Goal: Task Accomplishment & Management: Use online tool/utility

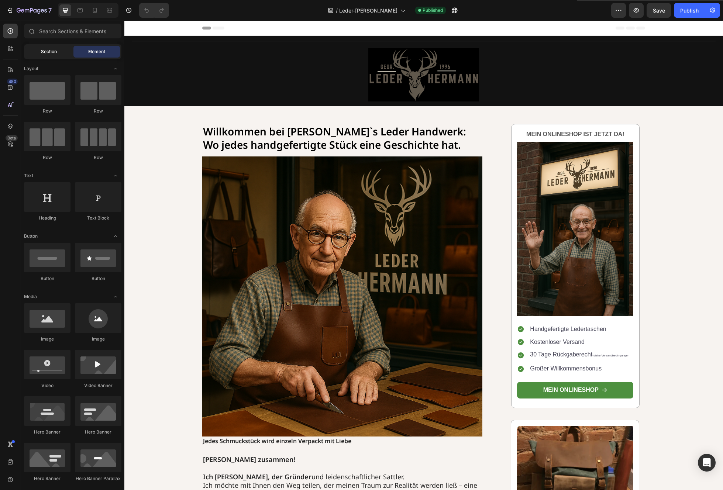
click at [47, 53] on span "Section" at bounding box center [49, 51] width 16 height 7
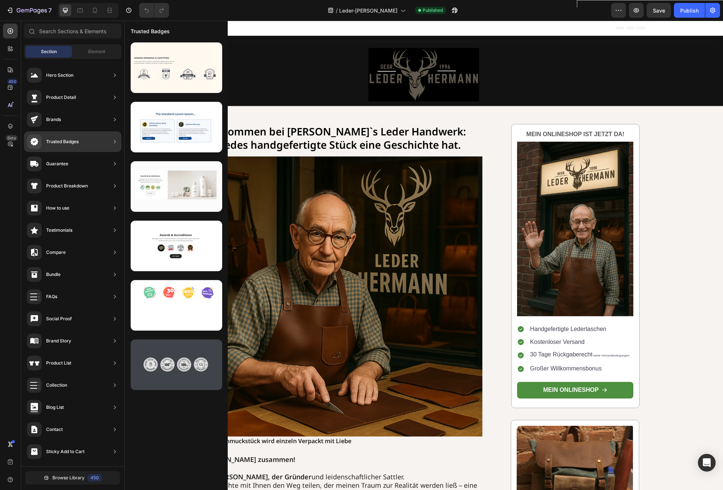
click at [191, 372] on div at bounding box center [176, 364] width 91 height 51
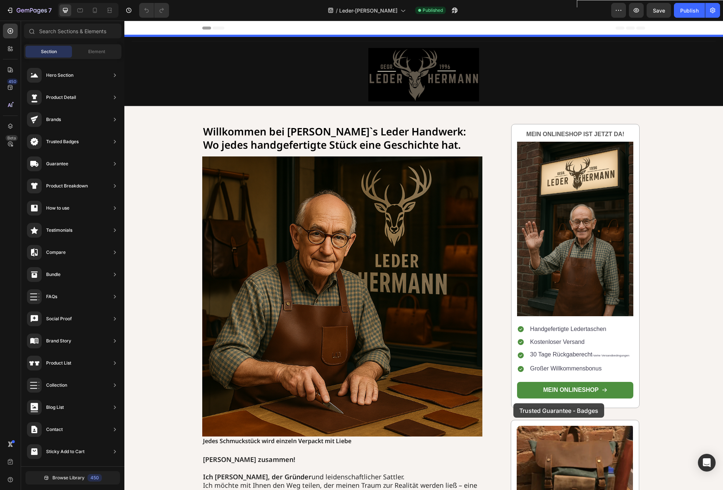
drag, startPoint x: 308, startPoint y: 391, endPoint x: 513, endPoint y: 404, distance: 204.8
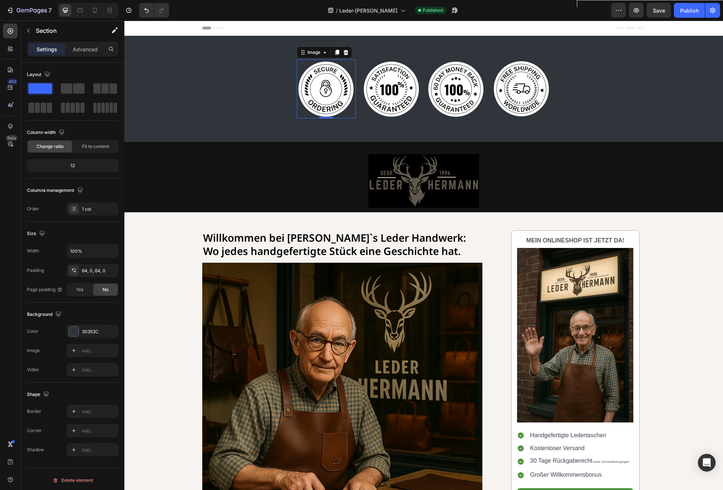
click at [328, 77] on img at bounding box center [326, 88] width 59 height 59
click at [192, 94] on div "Image Image Image Image Row" at bounding box center [423, 88] width 598 height 59
click at [718, 47] on div at bounding box center [716, 43] width 9 height 9
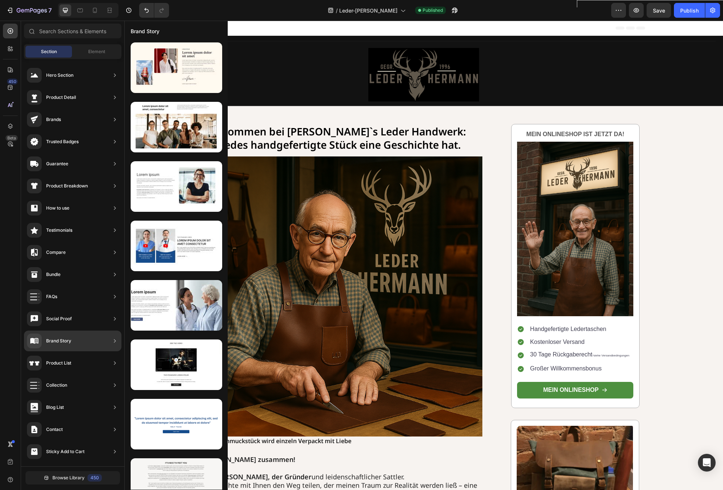
scroll to position [21, 0]
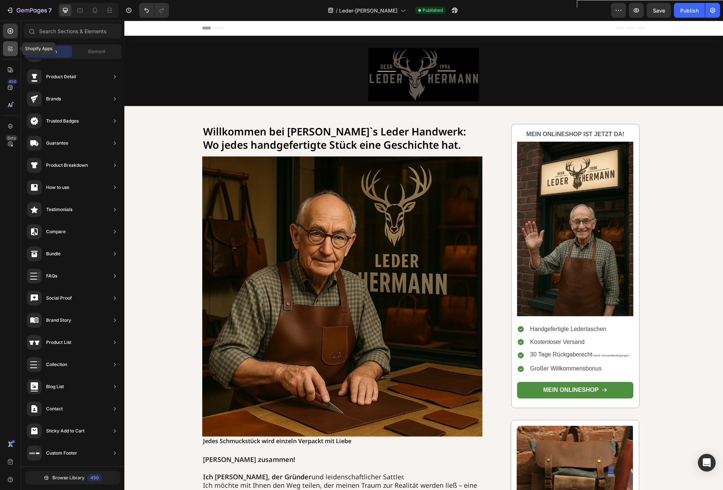
click at [13, 51] on icon at bounding box center [10, 48] width 7 height 7
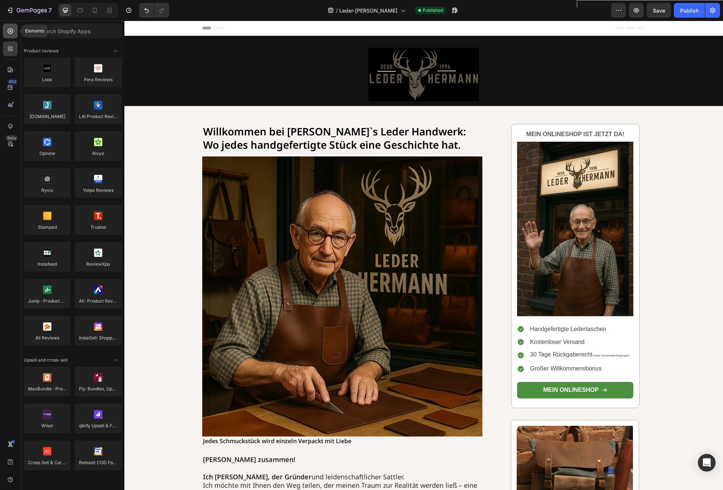
click at [14, 34] on div at bounding box center [10, 31] width 15 height 15
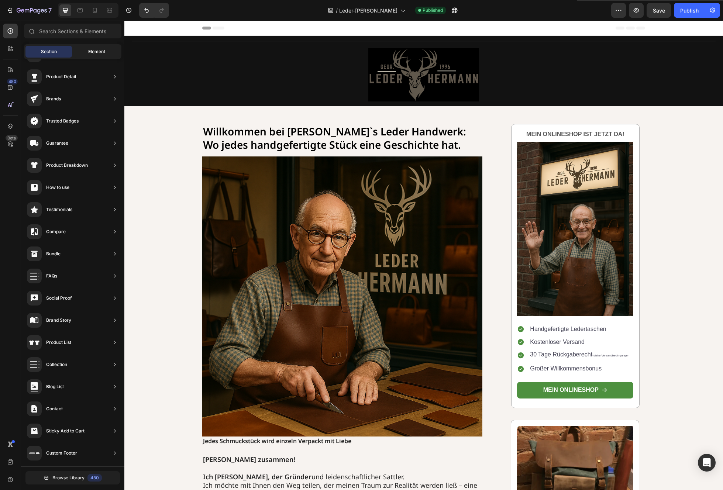
click at [104, 52] on span "Element" at bounding box center [96, 51] width 17 height 7
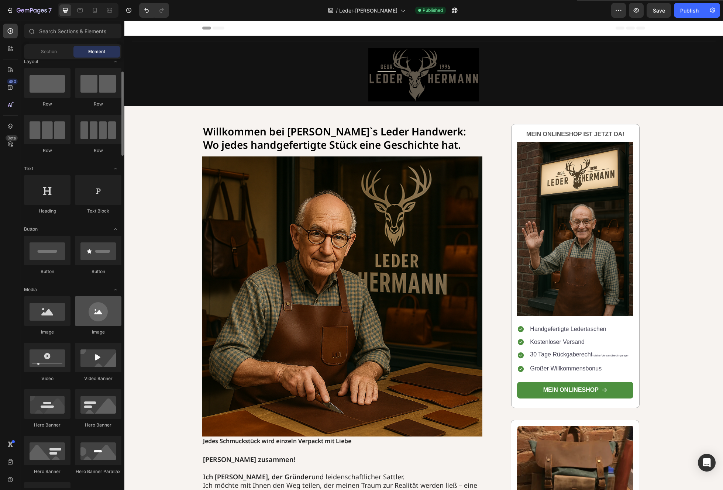
scroll to position [5, 0]
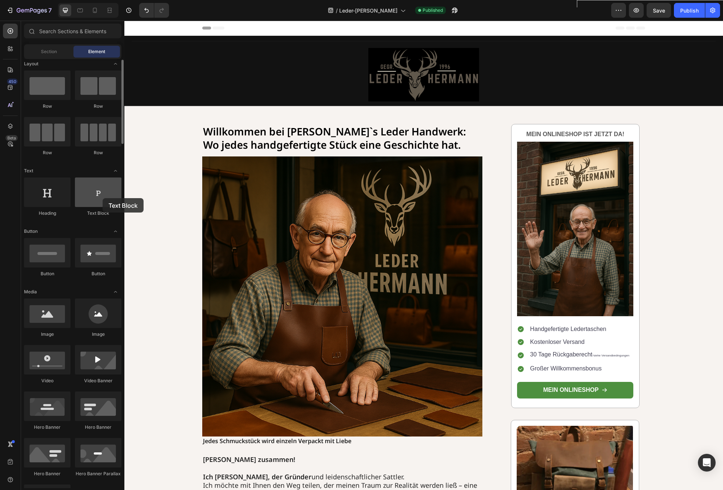
click at [103, 198] on div at bounding box center [98, 192] width 46 height 30
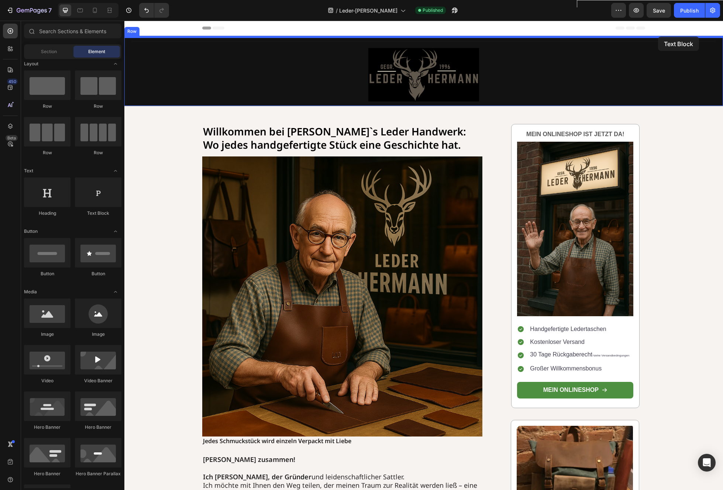
drag, startPoint x: 221, startPoint y: 214, endPoint x: 658, endPoint y: 37, distance: 471.8
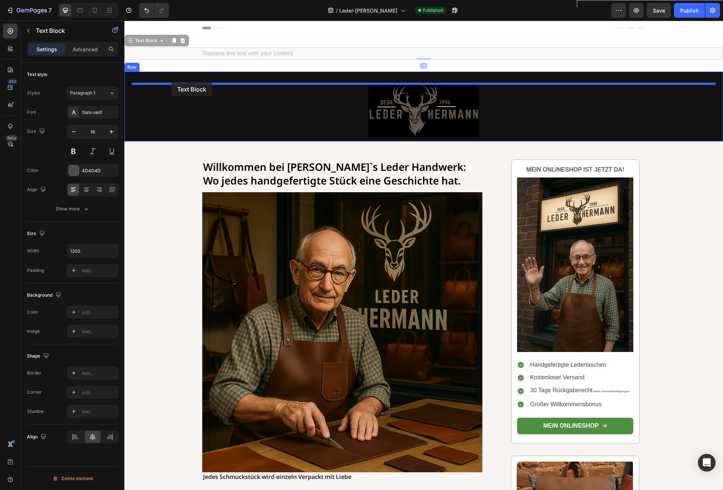
drag, startPoint x: 147, startPoint y: 57, endPoint x: 171, endPoint y: 82, distance: 34.7
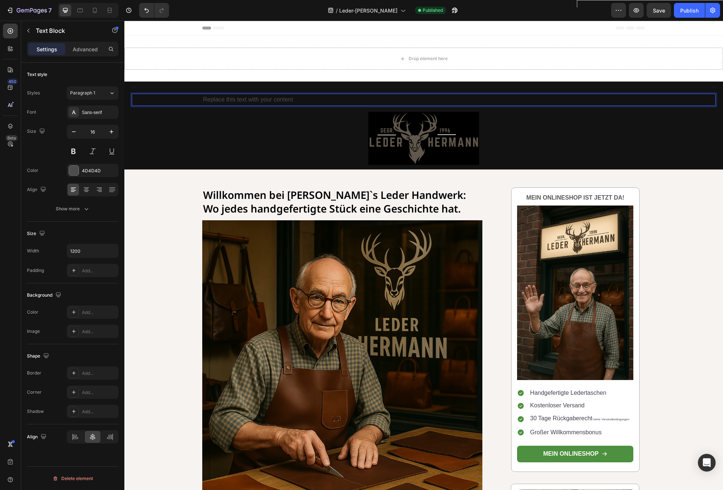
click at [256, 100] on div "Replace this text with your content" at bounding box center [423, 100] width 443 height 12
click at [307, 101] on p "Replace this text with your content" at bounding box center [423, 99] width 441 height 11
drag, startPoint x: 308, startPoint y: 101, endPoint x: 201, endPoint y: 102, distance: 107.0
click at [201, 102] on div "Replace this text with your content" at bounding box center [424, 100] width 584 height 12
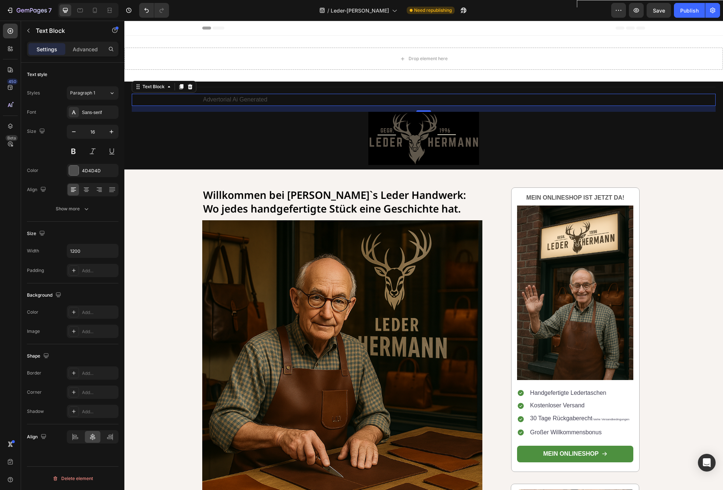
click at [198, 104] on div "Advertorial Ai Generated" at bounding box center [424, 100] width 584 height 12
click at [199, 101] on div "Advertorial Ai Generated" at bounding box center [424, 100] width 584 height 12
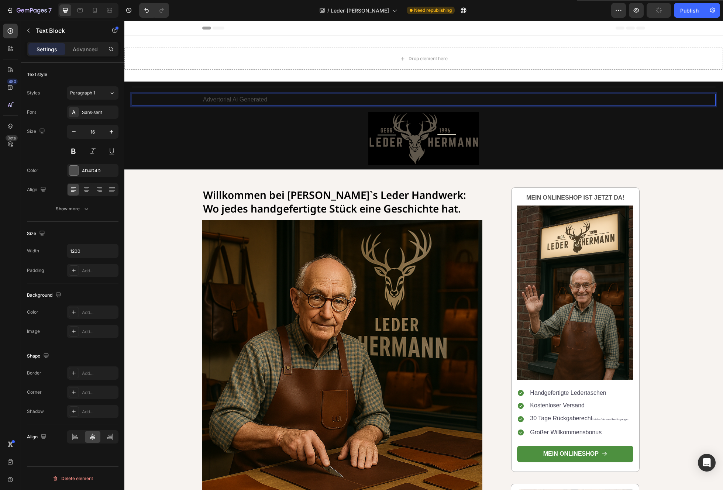
click at [202, 100] on div "Advertorial Ai Generated" at bounding box center [423, 100] width 443 height 12
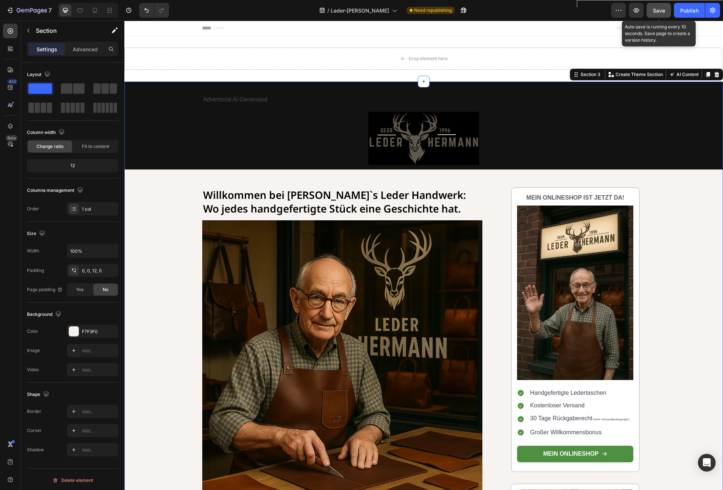
click at [655, 11] on span "Save" at bounding box center [659, 10] width 12 height 6
click at [686, 14] on button "Publish" at bounding box center [689, 10] width 31 height 15
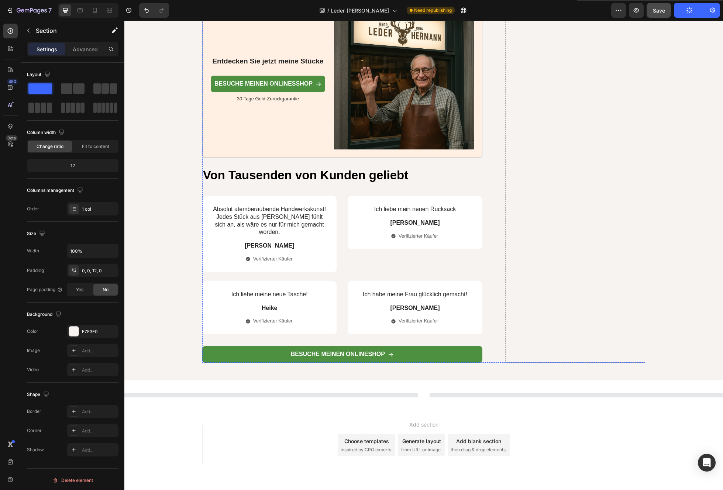
scroll to position [3359, 0]
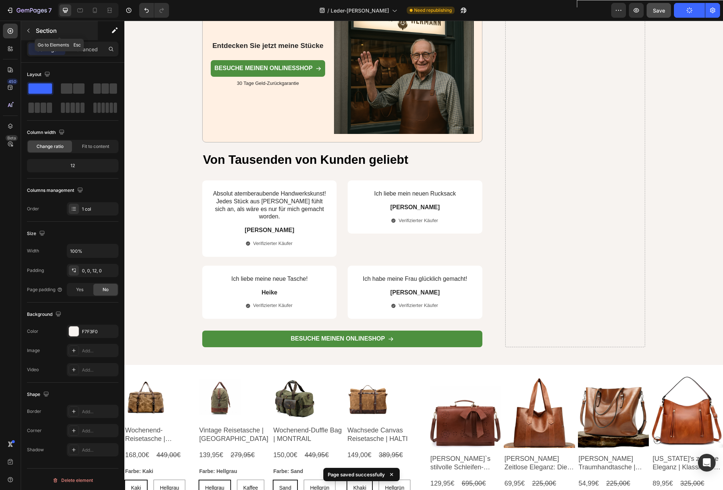
click at [29, 30] on icon "button" at bounding box center [28, 31] width 6 height 6
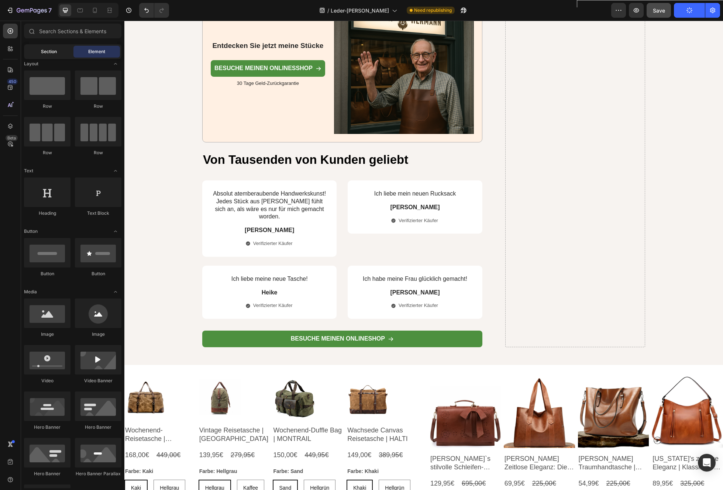
click at [57, 57] on div "Section" at bounding box center [48, 52] width 46 height 12
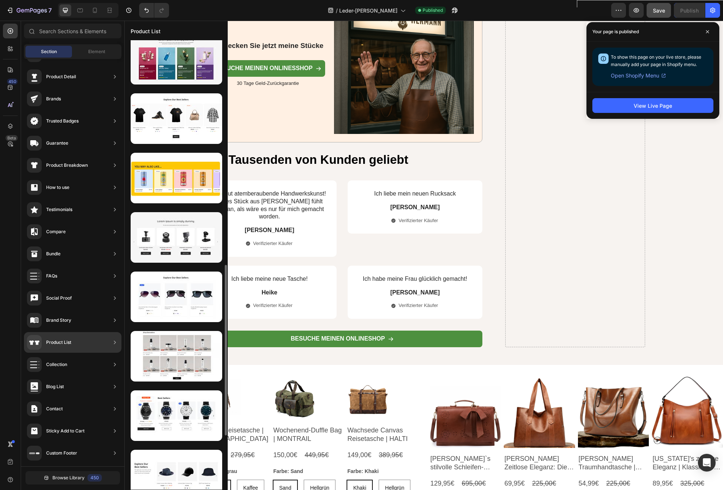
scroll to position [666, 0]
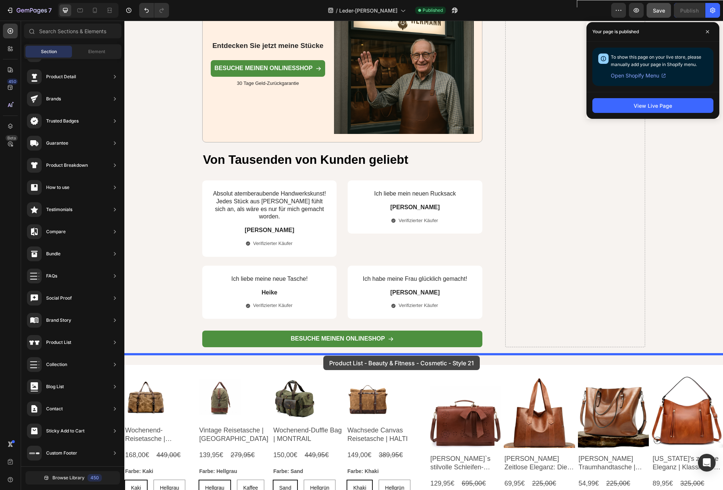
drag, startPoint x: 299, startPoint y: 375, endPoint x: 323, endPoint y: 356, distance: 30.9
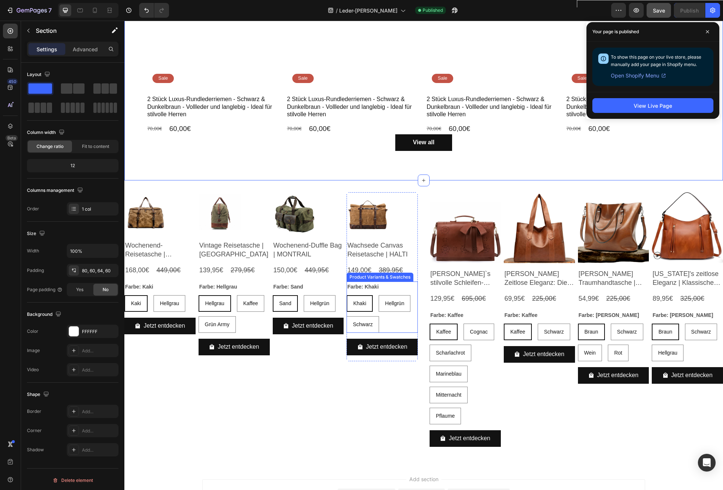
scroll to position [3995, 0]
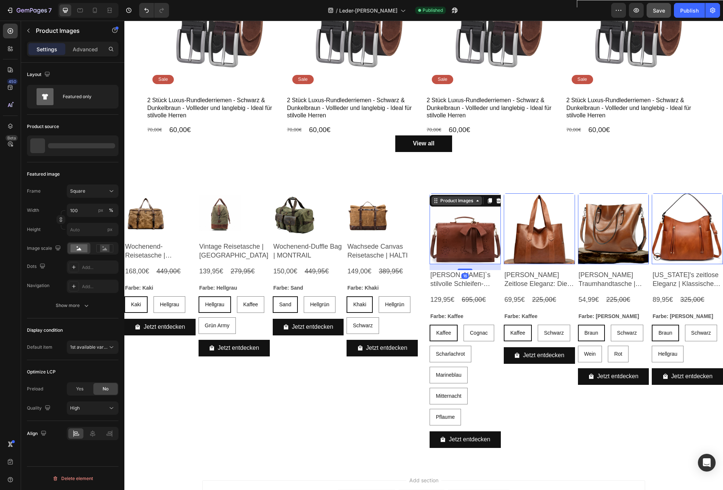
click at [459, 195] on div "Product Images" at bounding box center [466, 201] width 75 height 12
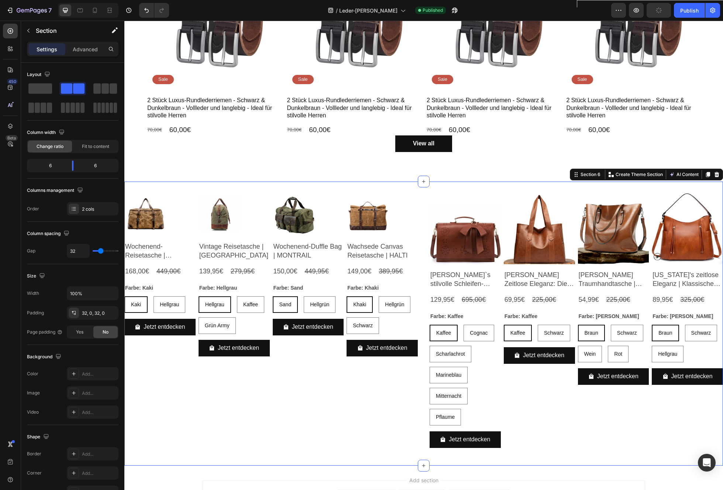
click at [421, 200] on div "Product Images Wochenend-Reisetasche | [GEOGRAPHIC_DATA] Product Title 168,00€ …" at bounding box center [423, 324] width 598 height 284
click at [718, 174] on icon at bounding box center [716, 174] width 5 height 5
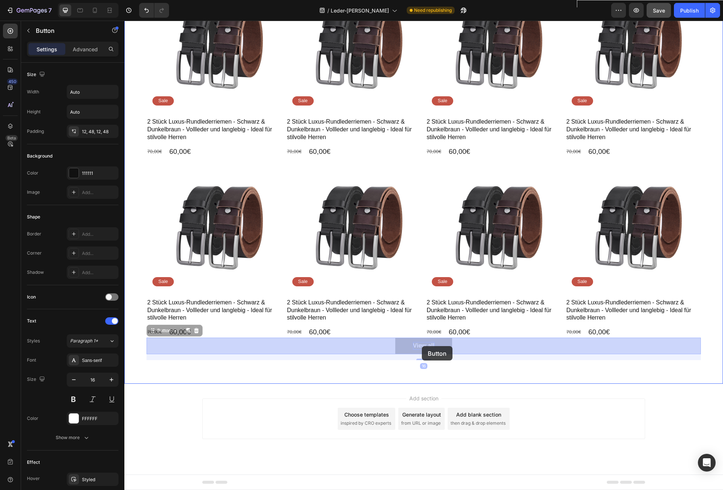
drag, startPoint x: 439, startPoint y: 346, endPoint x: 422, endPoint y: 346, distance: 17.3
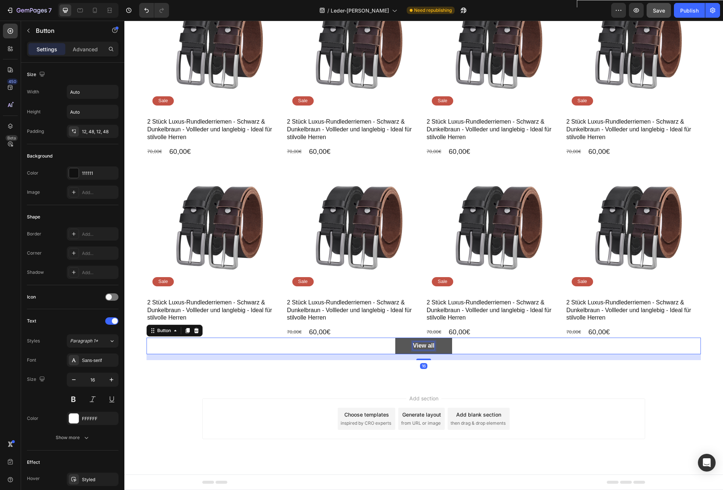
click at [419, 346] on div "View all" at bounding box center [423, 346] width 21 height 8
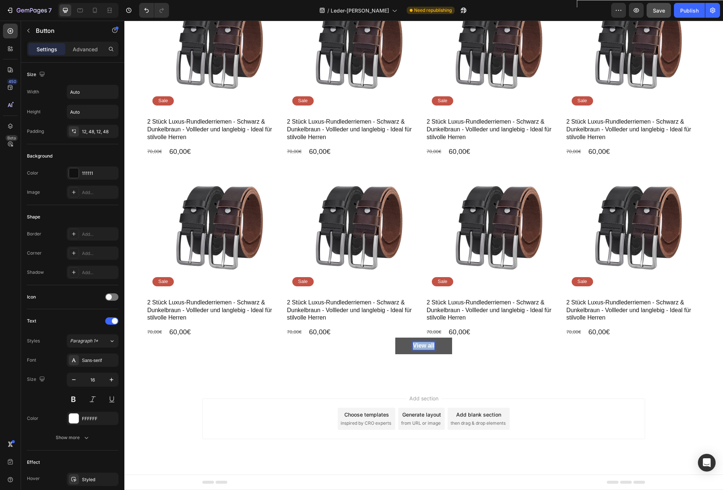
drag, startPoint x: 414, startPoint y: 346, endPoint x: 437, endPoint y: 345, distance: 22.9
click at [437, 345] on button "View all" at bounding box center [423, 346] width 57 height 17
click at [399, 338] on button "Mehr" at bounding box center [423, 346] width 49 height 17
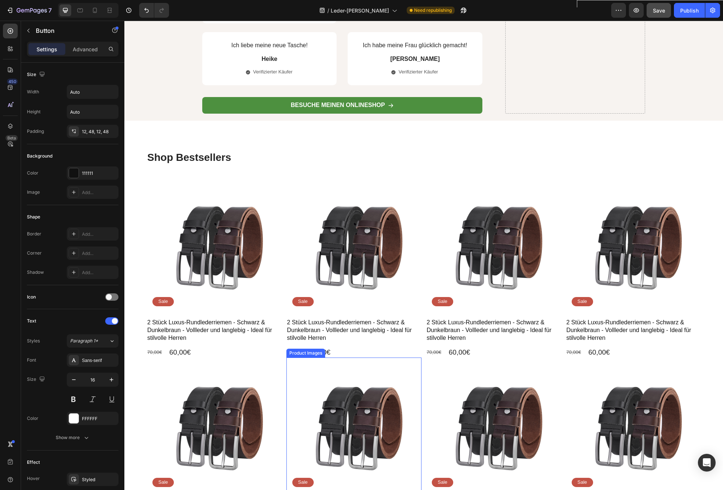
scroll to position [3590, 0]
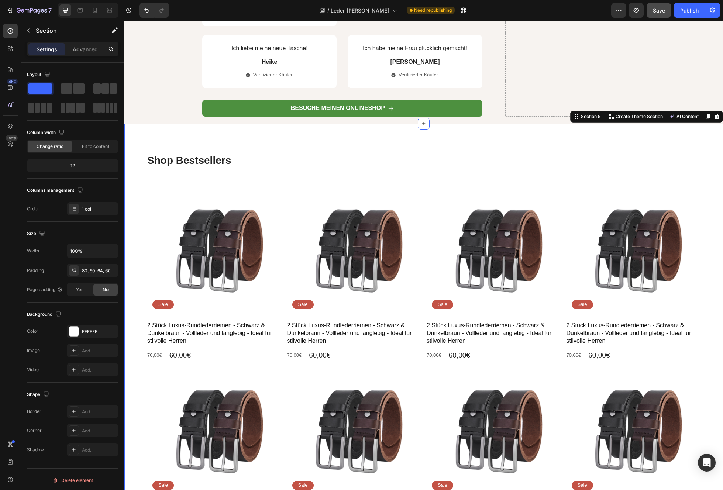
click at [289, 169] on div "Shop Bestsellers Heading Product Images Sale Text Block Row 2 Stück Luxus-Rundl…" at bounding box center [423, 358] width 554 height 410
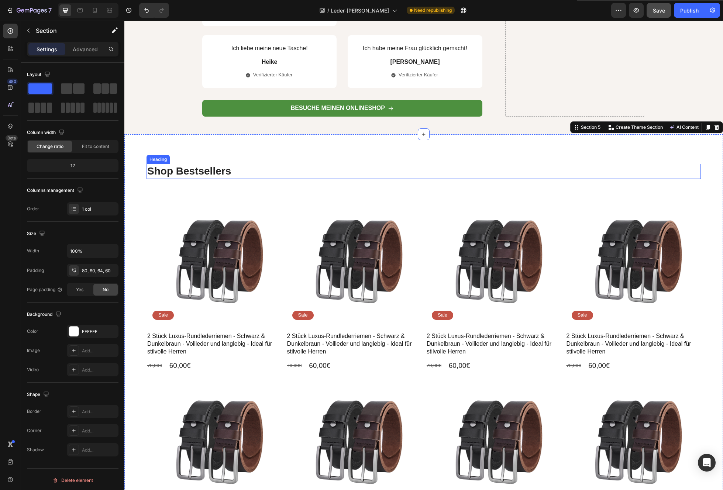
click at [271, 164] on h2 "Shop Bestsellers" at bounding box center [423, 171] width 554 height 15
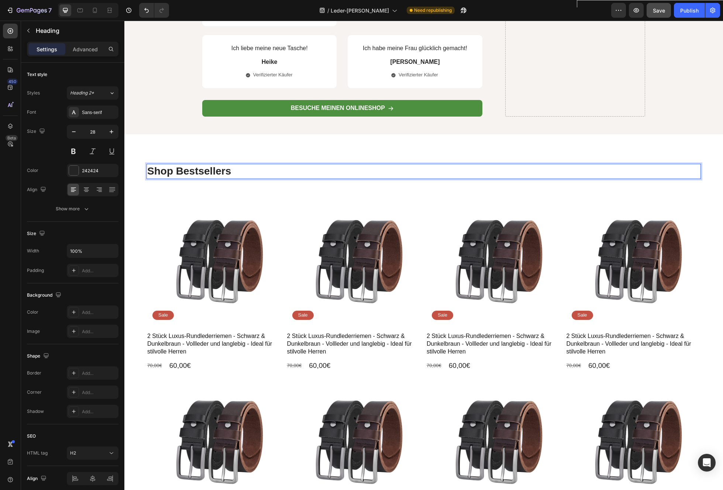
click at [256, 164] on h2 "Shop Bestsellers" at bounding box center [423, 171] width 554 height 15
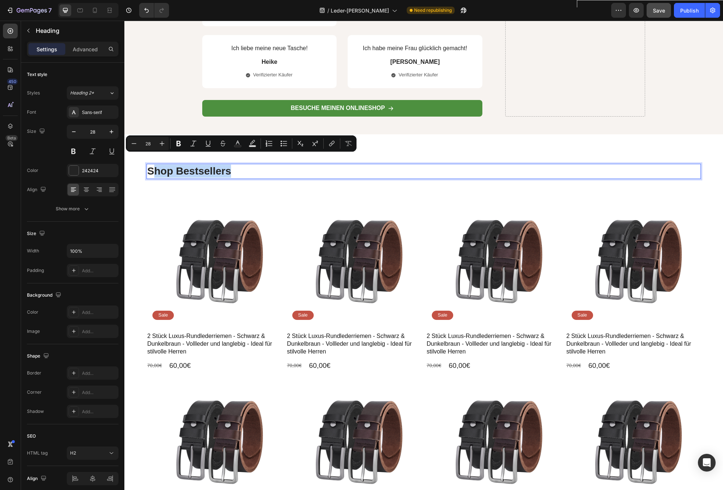
drag, startPoint x: 245, startPoint y: 163, endPoint x: 150, endPoint y: 159, distance: 94.9
click at [151, 165] on p "Shop Bestsellers" at bounding box center [423, 171] width 553 height 13
click at [235, 165] on p "Shop Bestsellers" at bounding box center [423, 171] width 553 height 13
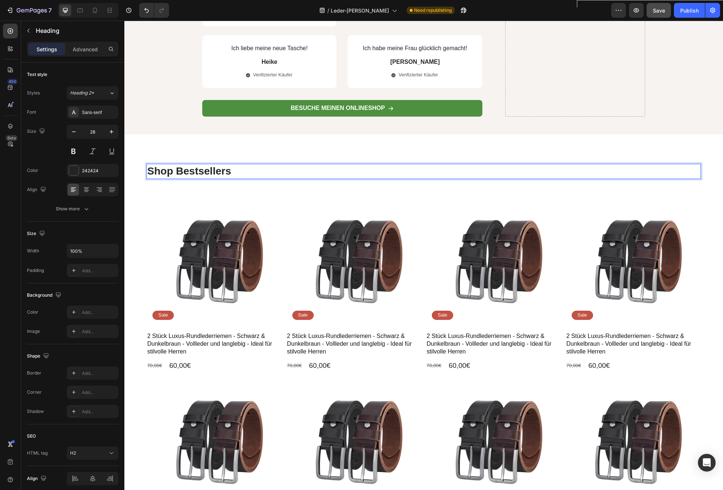
click at [235, 165] on p "Shop Bestsellers" at bounding box center [423, 171] width 553 height 13
drag, startPoint x: 235, startPoint y: 159, endPoint x: 146, endPoint y: 159, distance: 88.2
click at [148, 165] on p "Shop Bestsellers" at bounding box center [423, 171] width 553 height 13
click at [146, 164] on h2 "D" at bounding box center [423, 171] width 554 height 15
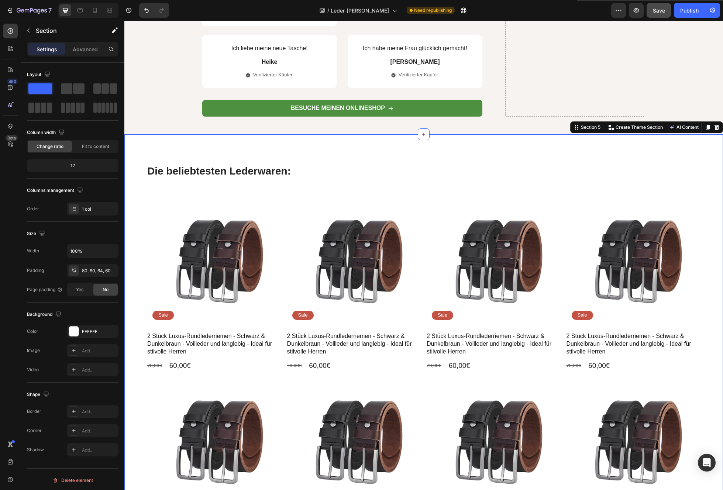
click at [140, 184] on div "Die beliebtesten Lederwaren: Heading Product Images Sale Text Block Row 2 Stück…" at bounding box center [423, 365] width 598 height 463
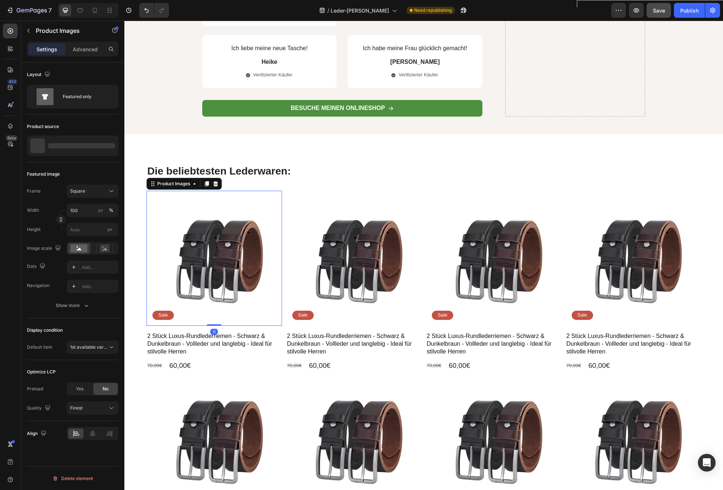
click at [231, 236] on img at bounding box center [213, 258] width 135 height 135
click at [75, 145] on p "2 Stück Luxus-Rundlederriemen - Schwarz & Dunkelbraun - Vollleder und langlebig…" at bounding box center [82, 146] width 68 height 10
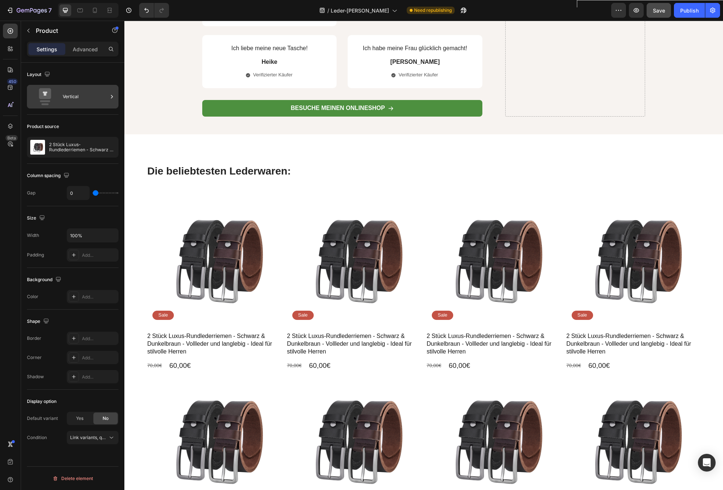
click at [58, 99] on icon at bounding box center [45, 96] width 30 height 17
click at [69, 143] on p "2 Stück Luxus-Rundlederriemen - Schwarz & Dunkelbraun - Vollleder und langlebig…" at bounding box center [82, 147] width 66 height 10
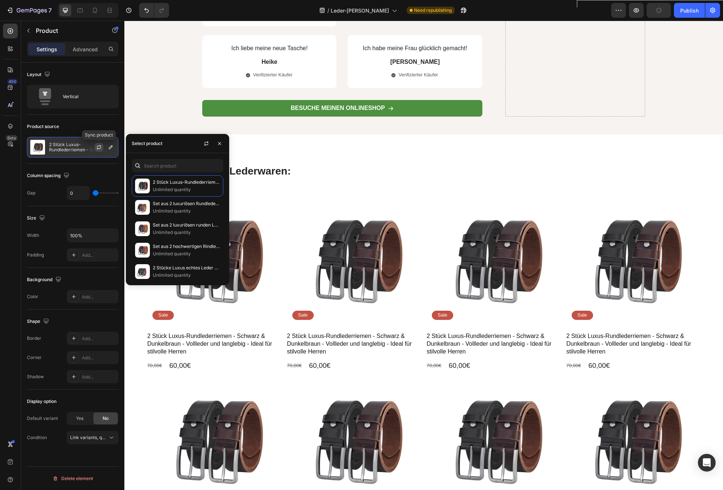
click at [98, 147] on icon "button" at bounding box center [99, 147] width 6 height 6
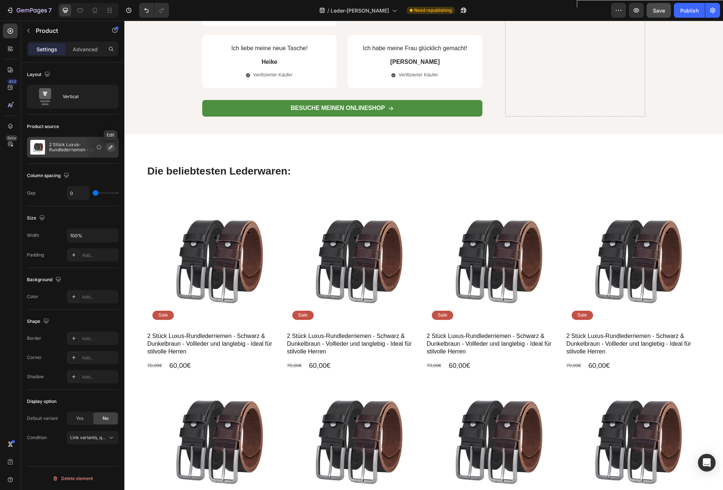
click at [108, 147] on icon "button" at bounding box center [111, 147] width 6 height 6
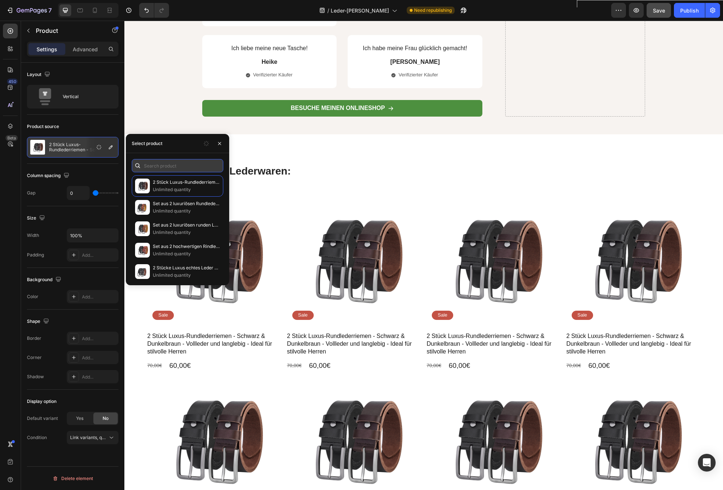
click at [155, 166] on input "text" at bounding box center [177, 165] width 91 height 13
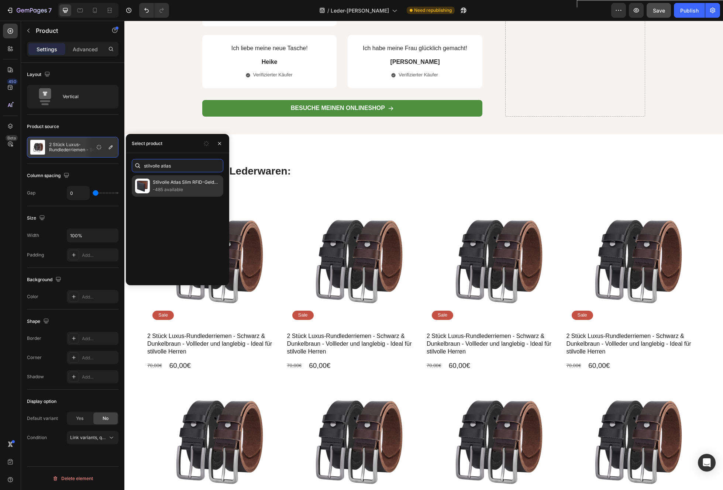
type input "stilvolle atlas"
click at [164, 186] on p "-485 available" at bounding box center [186, 189] width 67 height 7
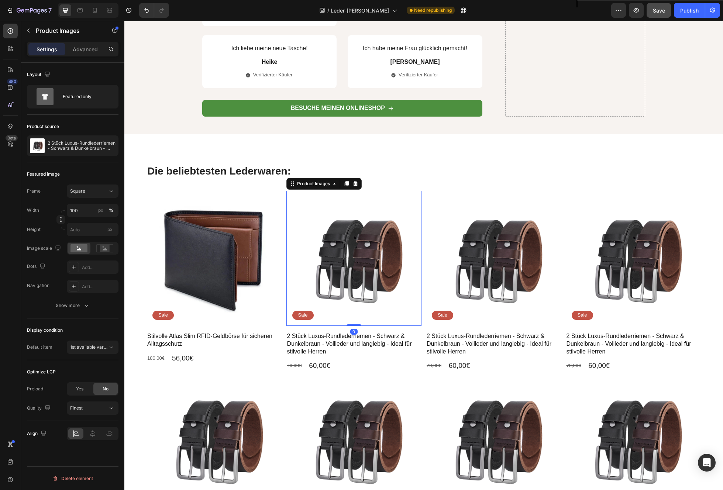
click at [376, 249] on img at bounding box center [353, 258] width 135 height 135
click at [110, 147] on icon "button" at bounding box center [111, 146] width 6 height 6
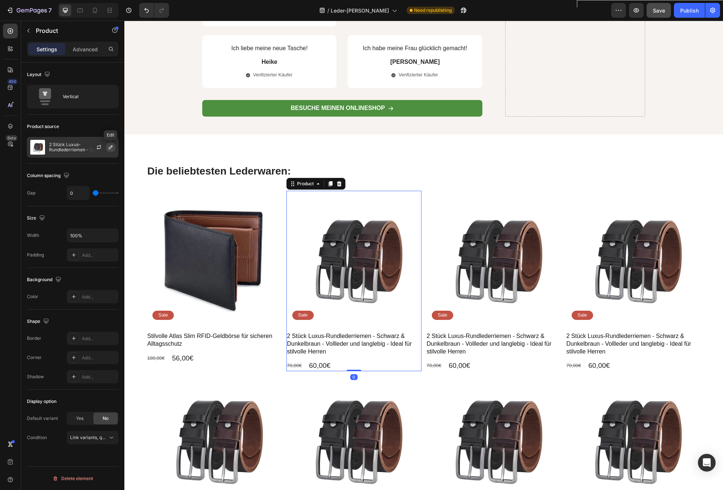
click at [110, 148] on icon "button" at bounding box center [111, 147] width 6 height 6
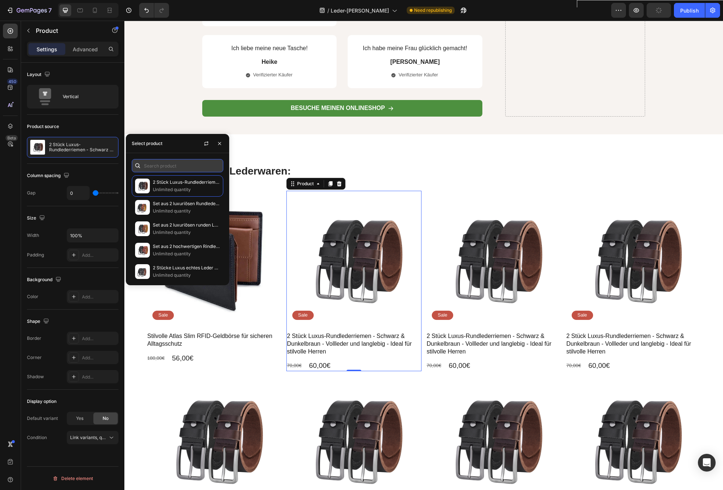
click at [160, 165] on input "text" at bounding box center [177, 165] width 91 height 13
click at [176, 165] on input "elegante" at bounding box center [177, 165] width 91 height 13
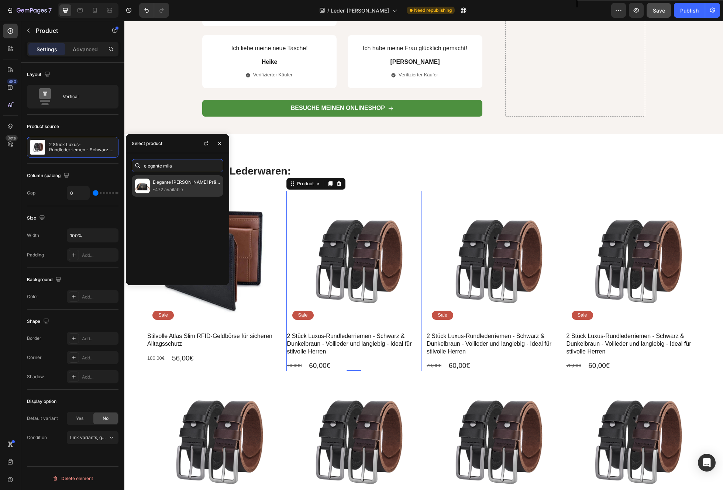
type input "elegante mila"
click at [178, 184] on p "Elegante [PERSON_NAME] Prägung Crossbody Tasche" at bounding box center [186, 182] width 67 height 7
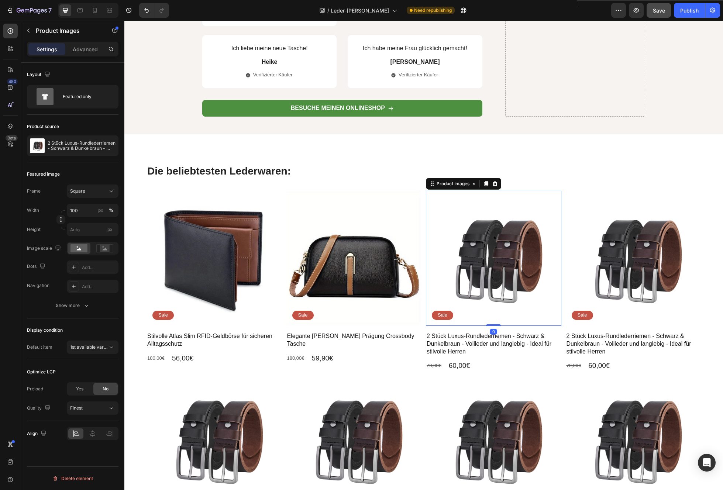
click at [468, 248] on img at bounding box center [493, 258] width 135 height 135
click at [111, 146] on icon "button" at bounding box center [111, 146] width 6 height 6
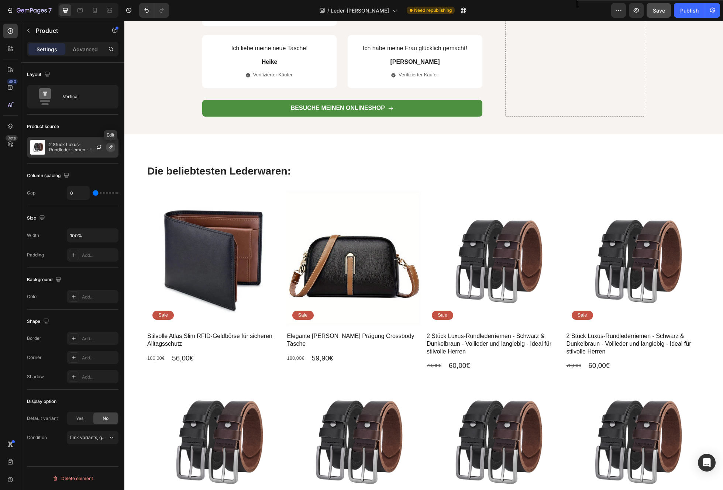
click at [112, 147] on icon "button" at bounding box center [111, 147] width 6 height 6
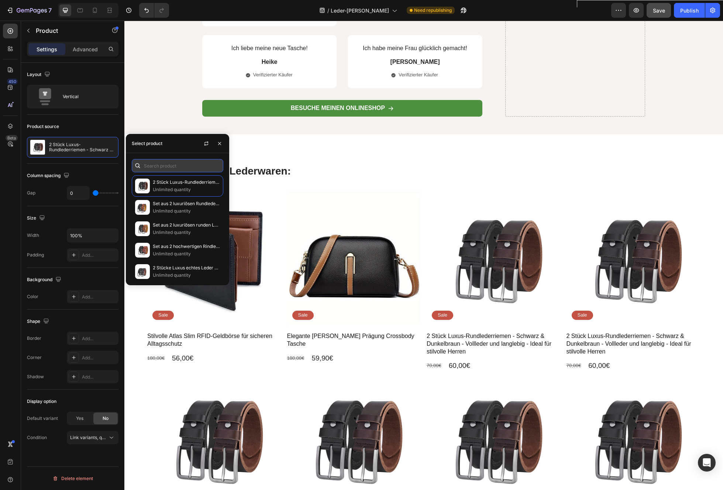
click at [177, 167] on input "text" at bounding box center [177, 165] width 91 height 13
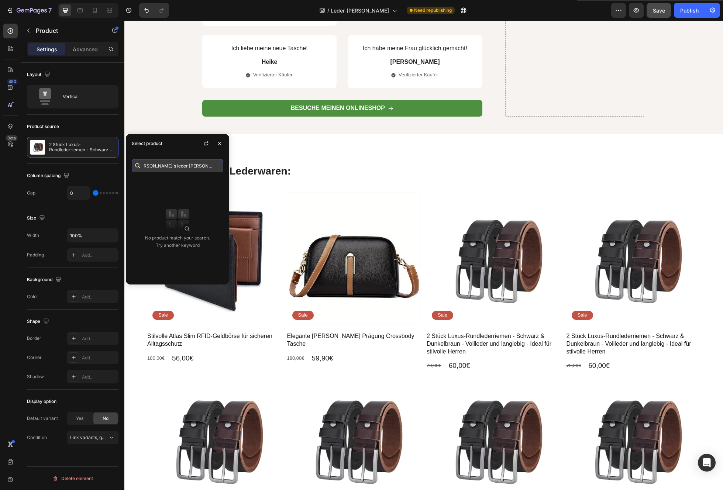
scroll to position [0, 6]
drag, startPoint x: 330, startPoint y: 185, endPoint x: 241, endPoint y: 164, distance: 92.1
click at [213, 166] on input "[PERSON_NAME]`s leder [PERSON_NAME] klassiker" at bounding box center [177, 165] width 91 height 13
paste input "[PERSON_NAME]`s Leder Gürtel Klassik Schwarz (Bestseller)"
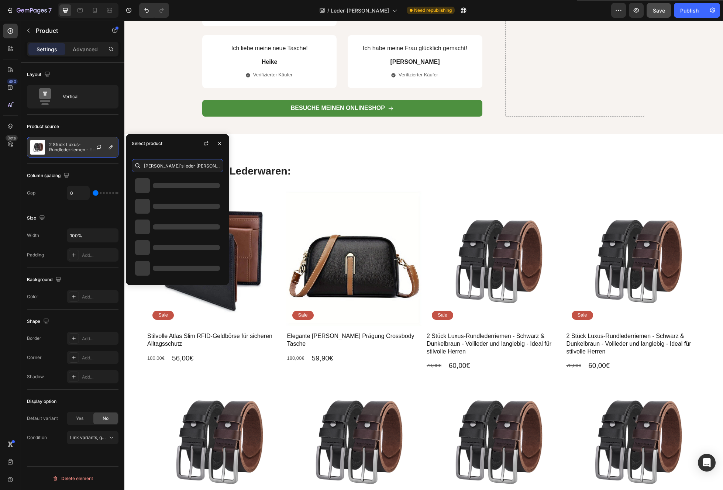
drag, startPoint x: 221, startPoint y: 165, endPoint x: 0, endPoint y: 128, distance: 224.0
click at [79, 0] on body "7 Version history / Leder-[PERSON_NAME] Need republishing Preview Save Publish …" at bounding box center [361, 0] width 723 height 0
paste input "text"
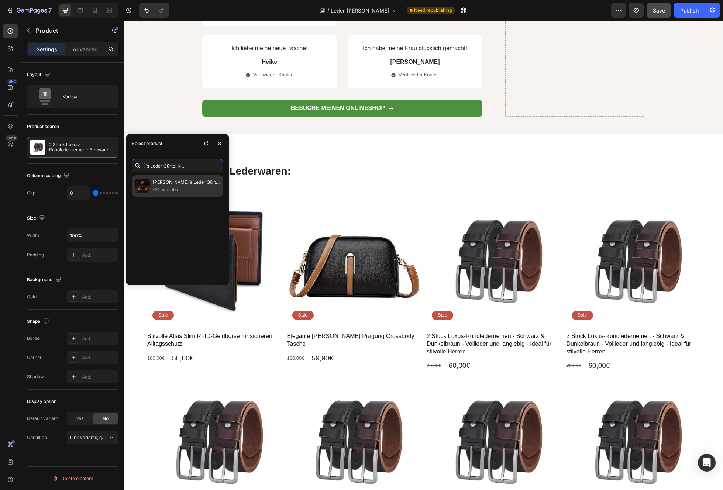
type input "[PERSON_NAME]`s Leder Gürtel Klassik Schwarz (Bestseller)"
click at [194, 184] on p "[PERSON_NAME]`s Leder Gürtel Klassik Schwarz (Bestseller)" at bounding box center [186, 182] width 67 height 7
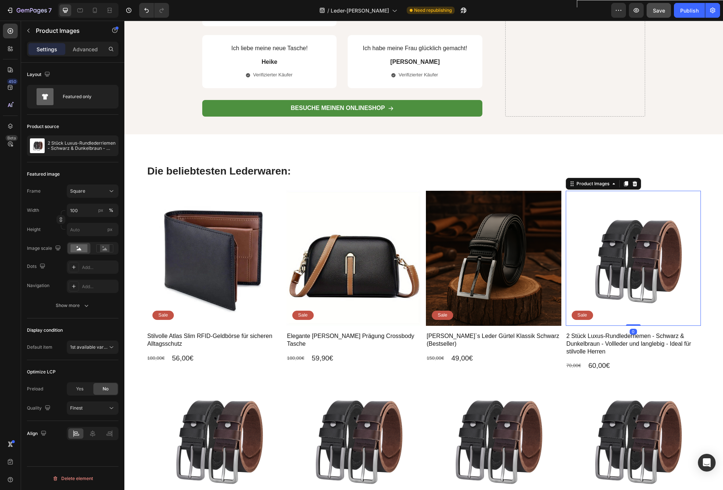
click at [625, 241] on img at bounding box center [633, 258] width 135 height 135
click at [113, 146] on icon "button" at bounding box center [111, 146] width 6 height 6
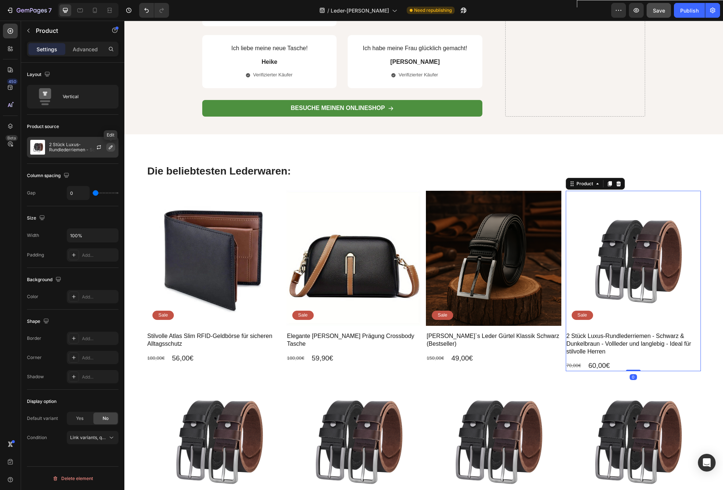
click at [111, 146] on icon "button" at bounding box center [111, 147] width 4 height 4
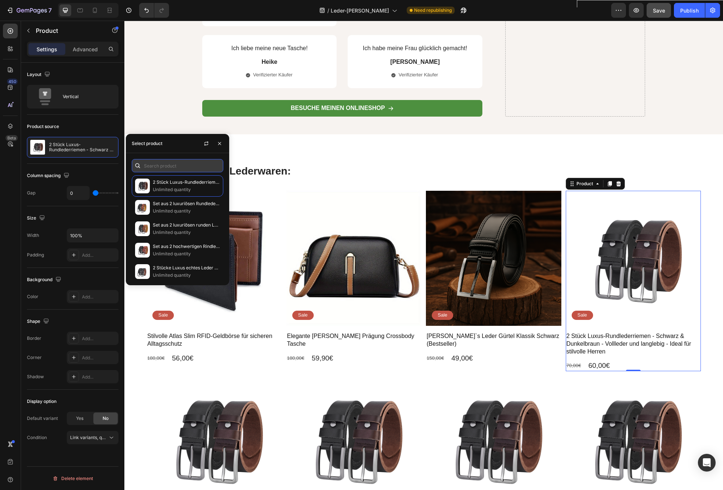
click at [165, 165] on input "text" at bounding box center [177, 165] width 91 height 13
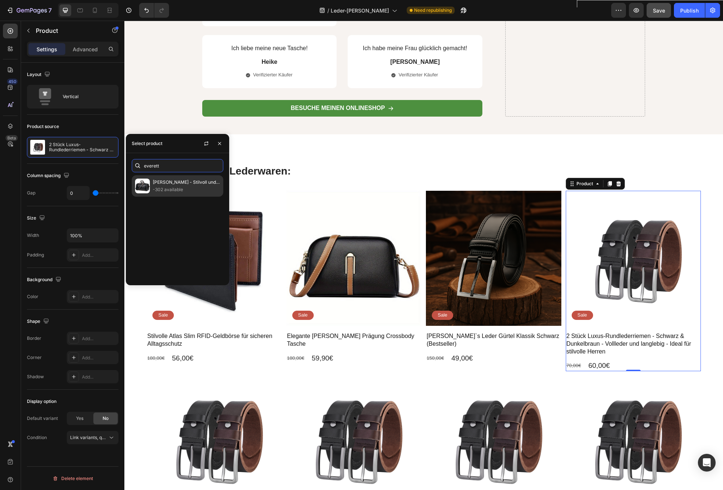
type input "everett"
click at [193, 184] on p "[PERSON_NAME] - Stilvoll und Funktional für Ihre Abenteuer" at bounding box center [186, 182] width 67 height 7
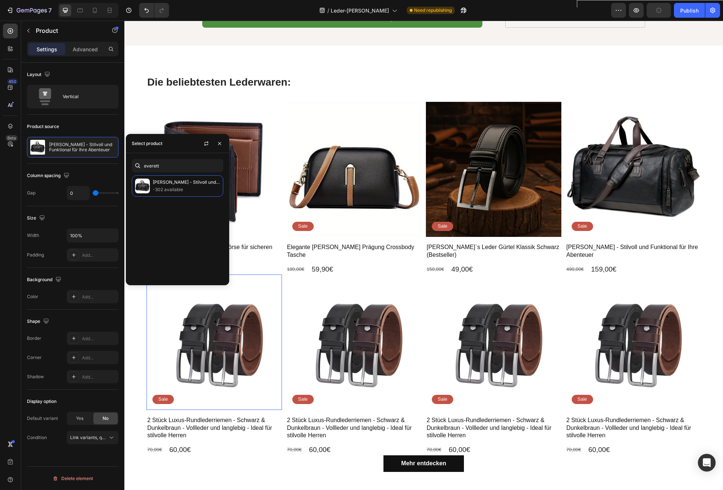
scroll to position [3681, 0]
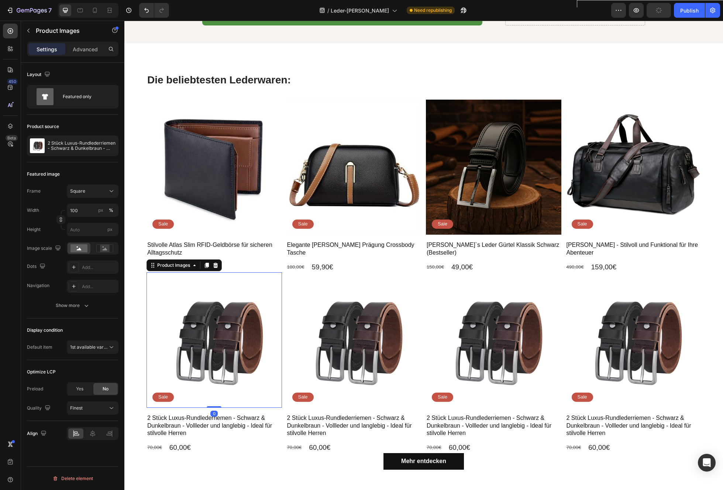
click at [263, 276] on img at bounding box center [213, 339] width 135 height 135
click at [111, 146] on icon "button" at bounding box center [111, 146] width 6 height 6
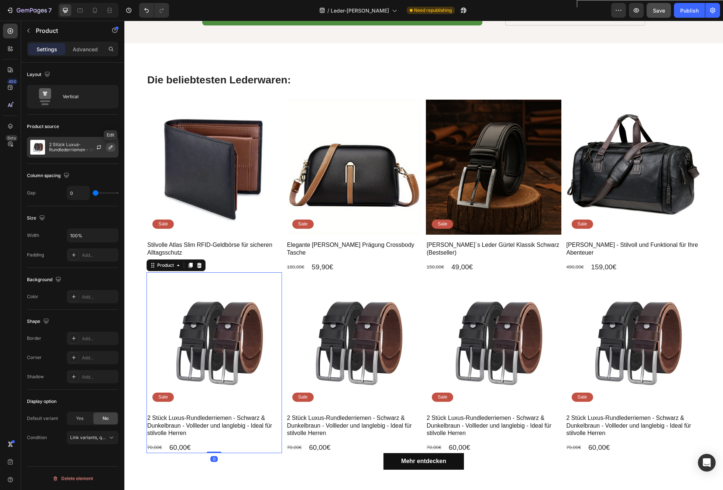
click at [109, 148] on icon "button" at bounding box center [111, 147] width 4 height 4
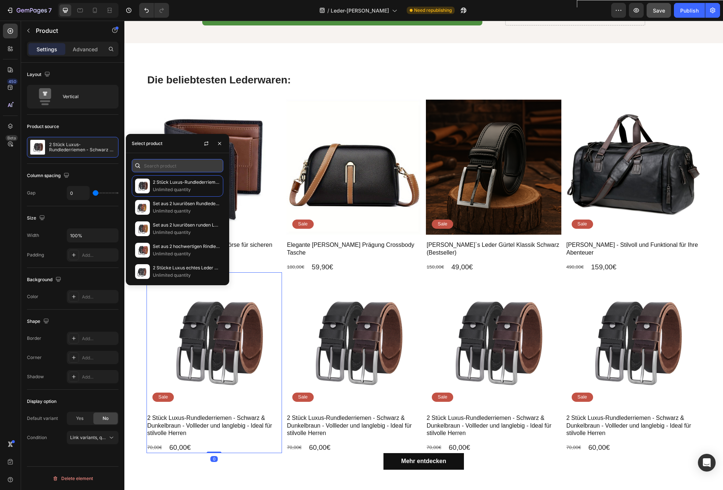
click at [163, 167] on input "text" at bounding box center [177, 165] width 91 height 13
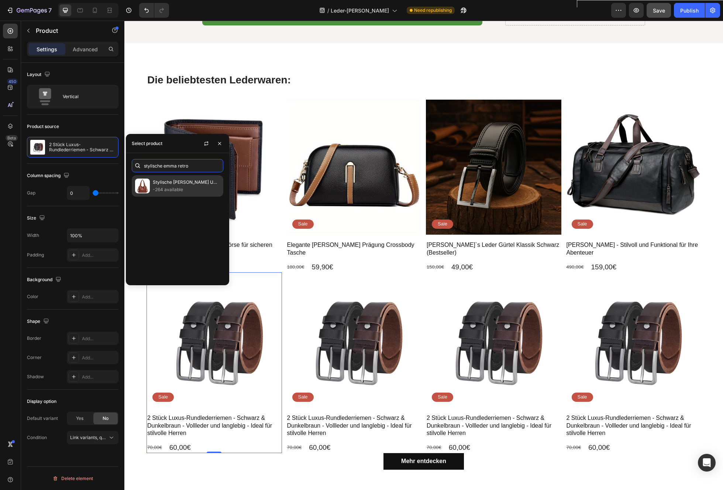
type input "stylische emma retro"
click at [172, 183] on p "Stylische [PERSON_NAME] Umhängetasche im Vintage-Design" at bounding box center [186, 182] width 67 height 7
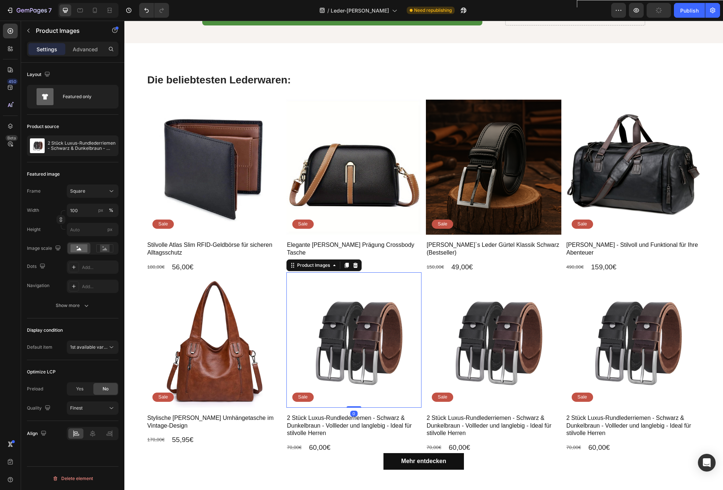
click at [390, 309] on img at bounding box center [353, 339] width 135 height 135
click at [114, 147] on icon "button" at bounding box center [111, 146] width 6 height 6
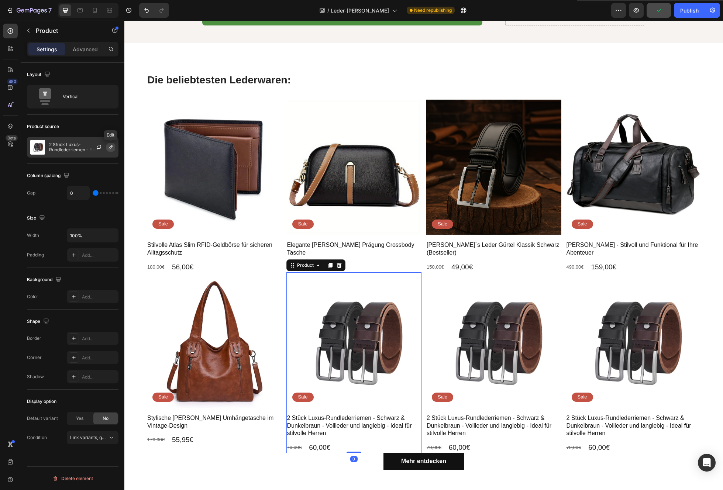
click at [109, 151] on button "button" at bounding box center [110, 147] width 9 height 9
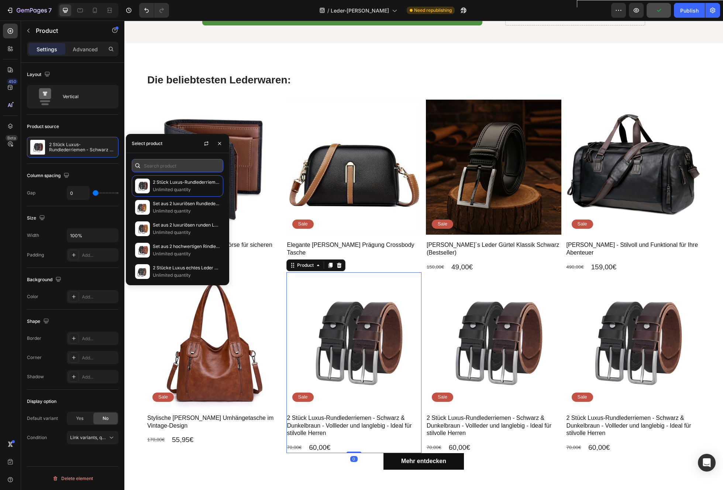
click at [177, 166] on input "text" at bounding box center [177, 165] width 91 height 13
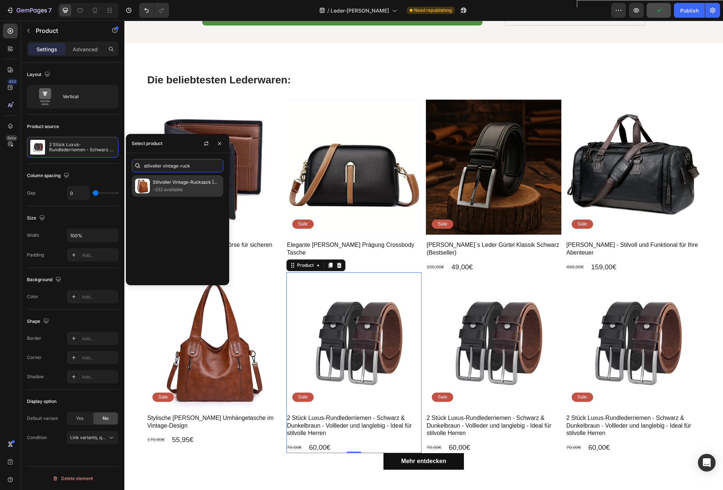
type input "stilvoller vintage-ruck"
click at [192, 182] on p "Stilvoller Vintage-Rucksack [PERSON_NAME] mit Gesteppter Optik" at bounding box center [186, 182] width 67 height 7
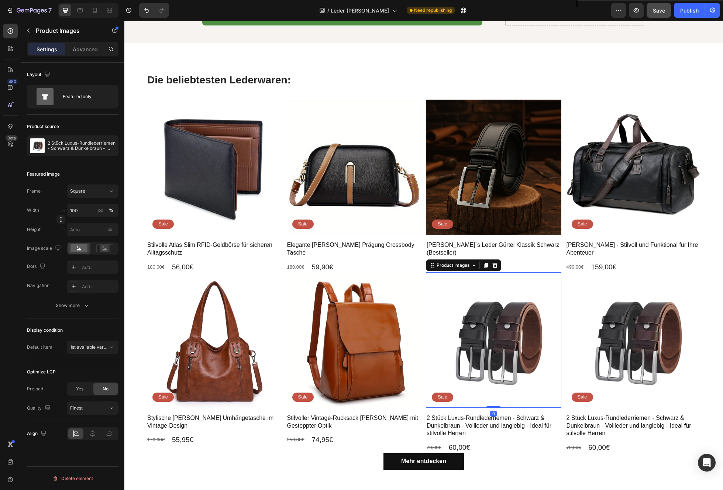
click at [546, 336] on img at bounding box center [493, 339] width 135 height 135
click at [112, 145] on icon "button" at bounding box center [111, 146] width 6 height 6
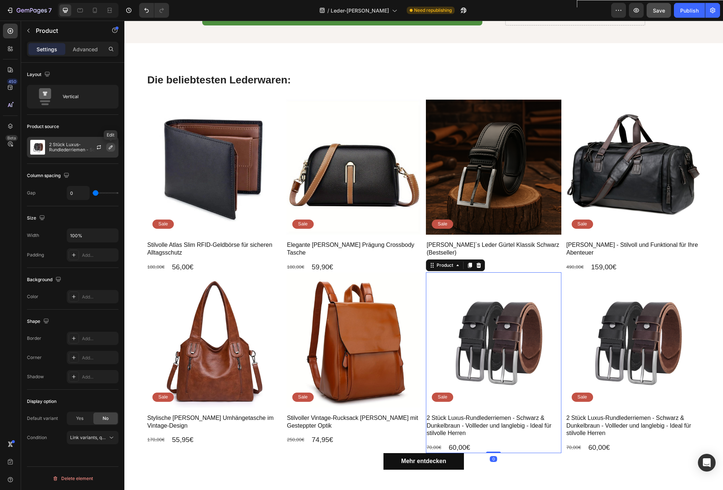
click at [109, 149] on icon "button" at bounding box center [111, 147] width 6 height 6
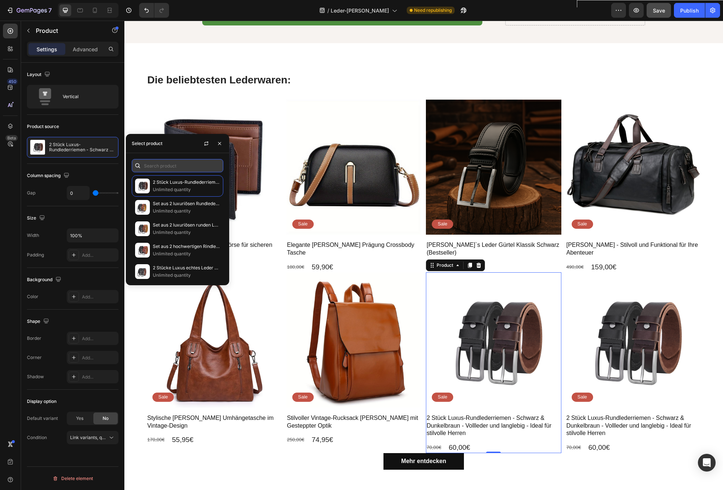
click at [155, 166] on input "text" at bounding box center [177, 165] width 91 height 13
paste input "Legacy Lederjacke - Klassische Eleganz und Langlebigkeit"
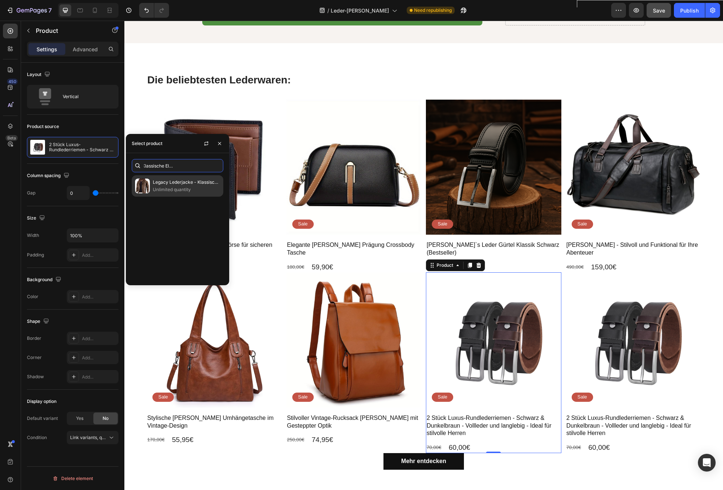
type input "Legacy Lederjacke - Klassische Eleganz und Langlebigkeit"
click at [173, 188] on p "Unlimited quantity" at bounding box center [186, 189] width 67 height 7
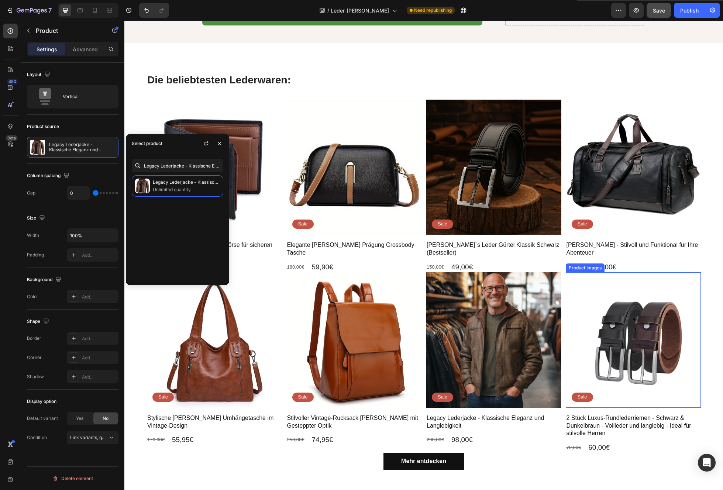
click at [652, 327] on img at bounding box center [633, 339] width 135 height 135
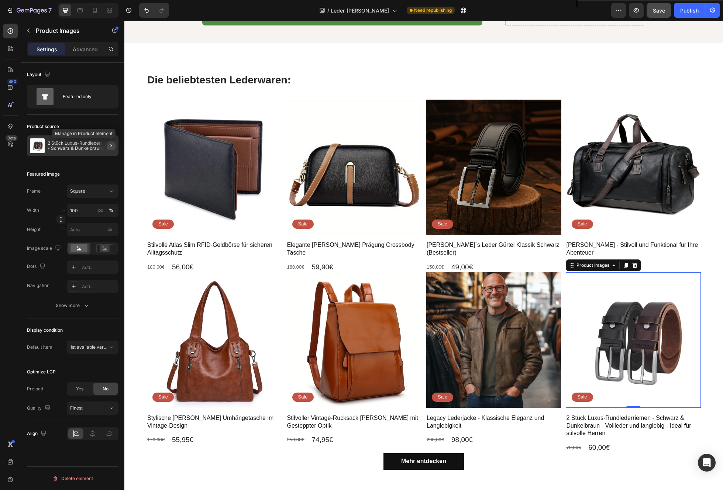
click at [109, 146] on icon "button" at bounding box center [111, 146] width 6 height 6
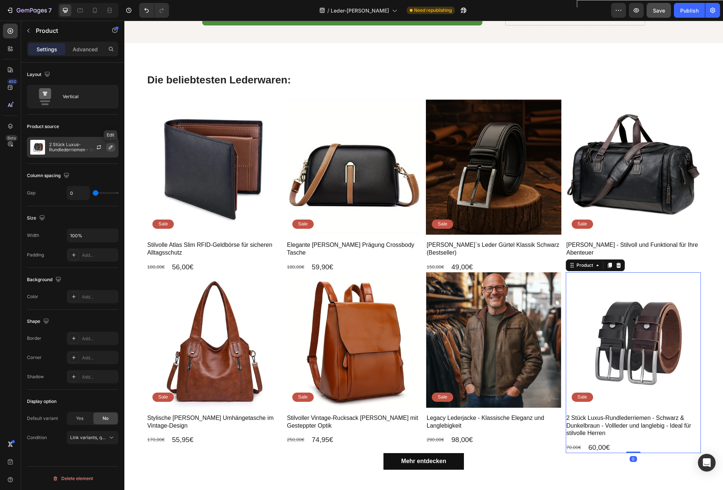
click at [109, 148] on icon "button" at bounding box center [111, 147] width 6 height 6
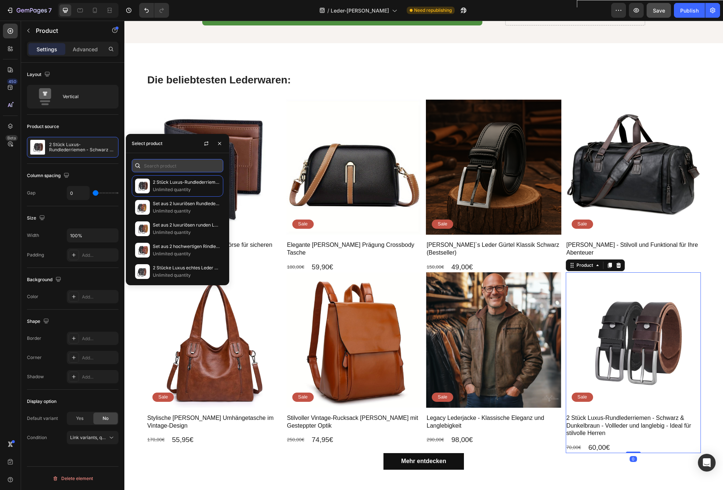
click at [186, 165] on input "text" at bounding box center [177, 165] width 91 height 13
paste input "Urban Nomad - Elegante Lederjacke für einen freien und abenteuerlichen Stil"
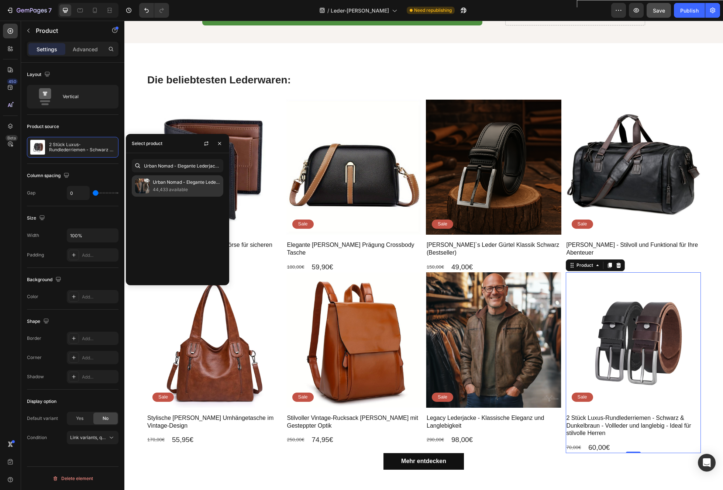
click at [181, 188] on p "44,433 available" at bounding box center [186, 189] width 67 height 7
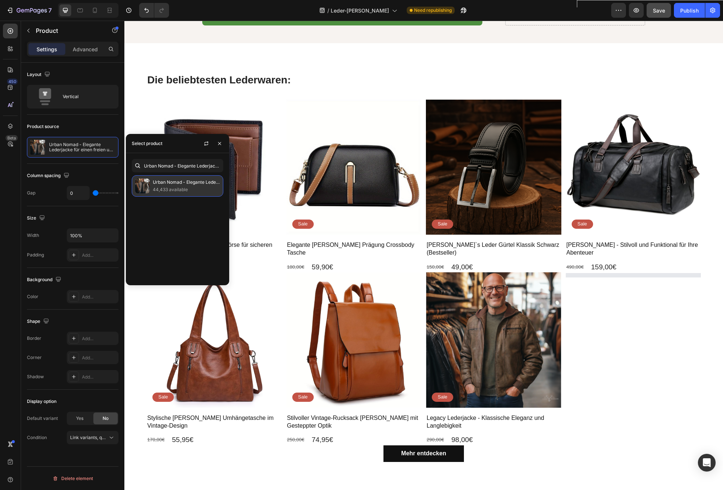
click at [187, 182] on p "Urban Nomad - Elegante Lederjacke für einen freien und abenteuerlichen Stil" at bounding box center [186, 182] width 67 height 7
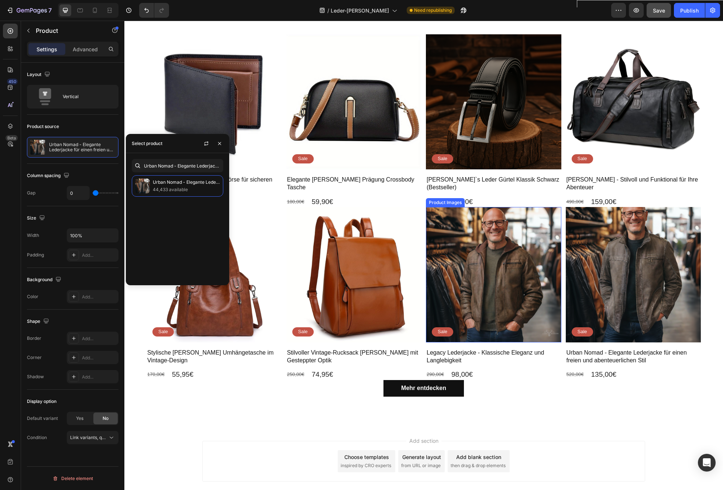
scroll to position [3778, 0]
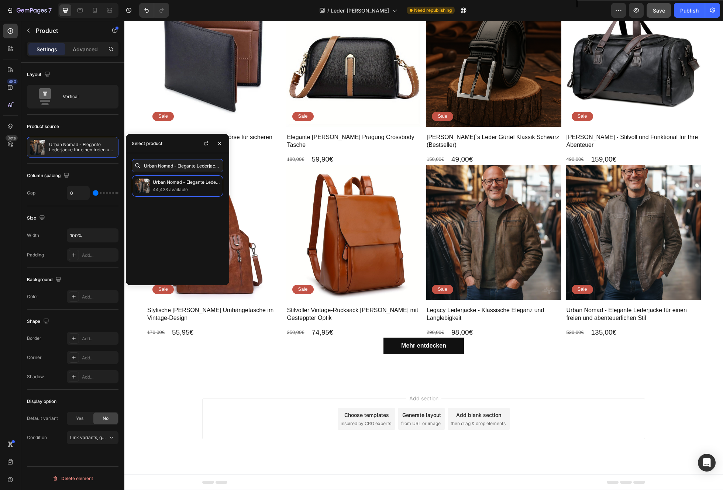
paste input "Stylische [PERSON_NAME] Geldbörse für trendbewusste Frauen"
type input "Stylische [PERSON_NAME] Geldbörse für trendbewusste Frauen"
click at [192, 184] on p "Stylische [PERSON_NAME] Geldbörse für trendbewusste Frauen" at bounding box center [186, 182] width 67 height 7
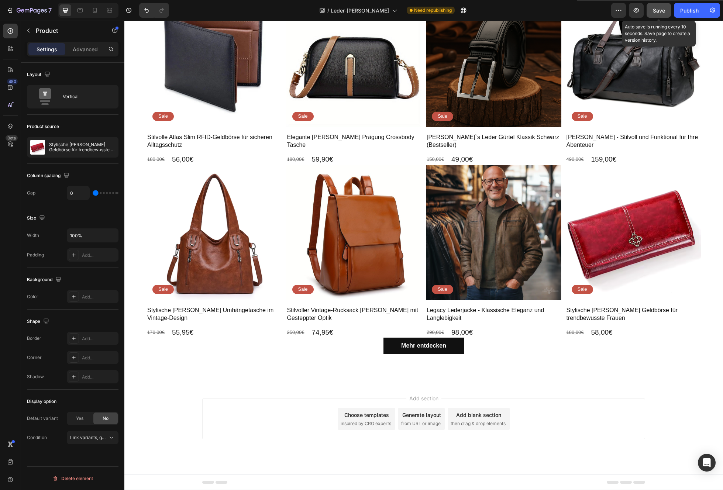
click at [659, 12] on span "Save" at bounding box center [659, 10] width 12 height 6
click at [161, 117] on p "Sale" at bounding box center [163, 116] width 10 height 6
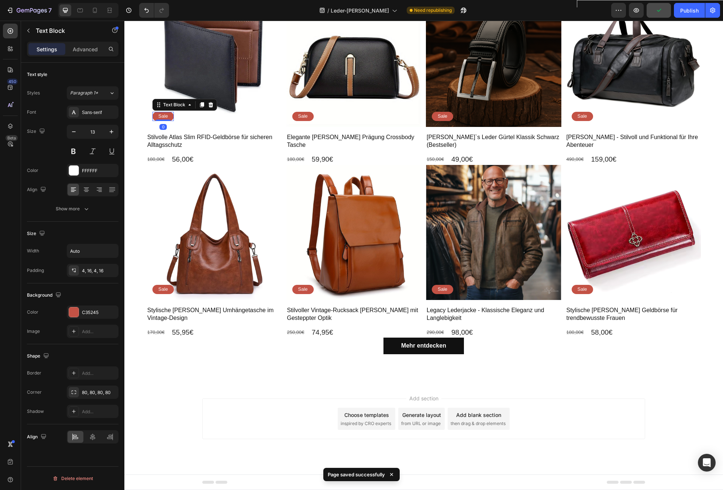
click at [169, 117] on div "Sale" at bounding box center [162, 116] width 21 height 9
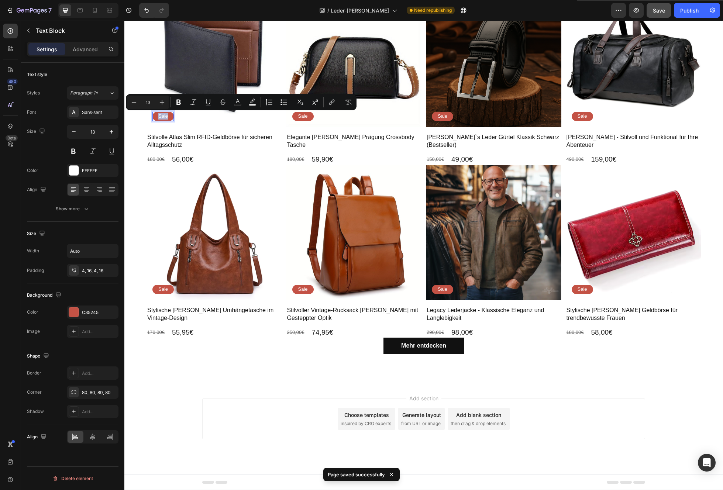
drag, startPoint x: 169, startPoint y: 117, endPoint x: 158, endPoint y: 117, distance: 10.7
click at [158, 117] on div "Sale" at bounding box center [162, 116] width 21 height 9
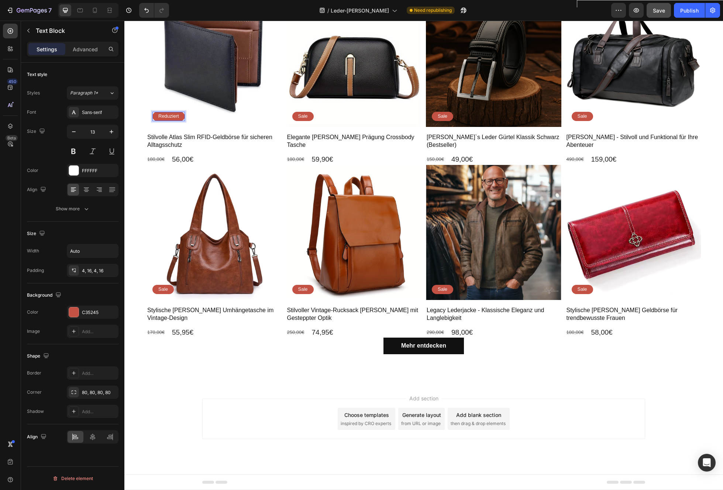
click at [193, 418] on div "Add section Choose templates inspired by CRO experts Generate layout from URL o…" at bounding box center [423, 429] width 598 height 91
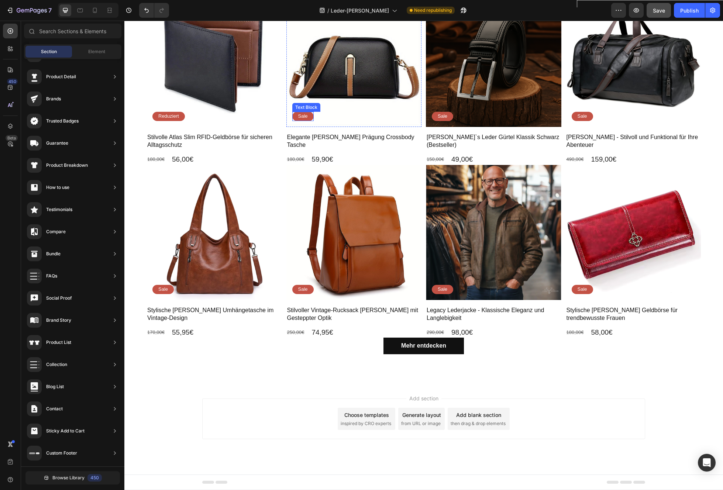
click at [308, 118] on div "Sale" at bounding box center [302, 116] width 21 height 9
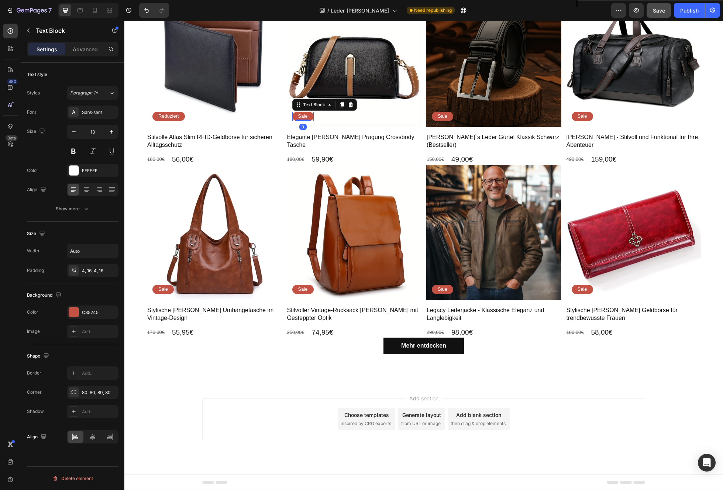
click at [309, 118] on div "Sale" at bounding box center [302, 116] width 21 height 9
drag, startPoint x: 308, startPoint y: 118, endPoint x: 298, endPoint y: 118, distance: 10.3
click at [298, 118] on div "Sale" at bounding box center [302, 116] width 21 height 9
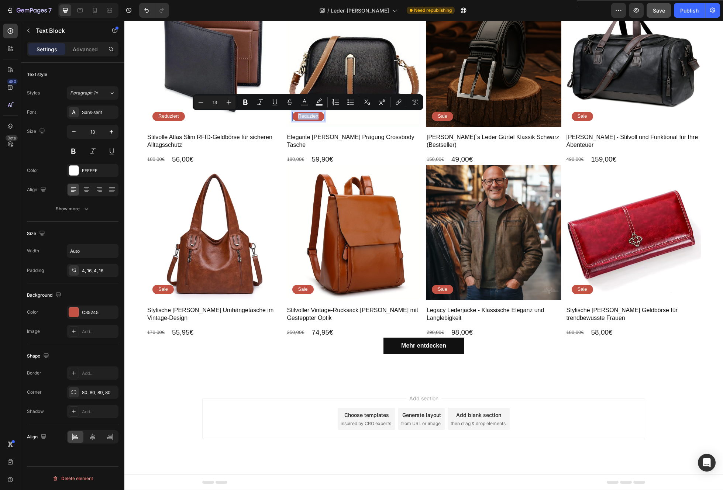
drag, startPoint x: 319, startPoint y: 116, endPoint x: 297, endPoint y: 116, distance: 22.1
click at [297, 116] on div "Reduziert" at bounding box center [308, 116] width 32 height 9
copy p "Reduziert"
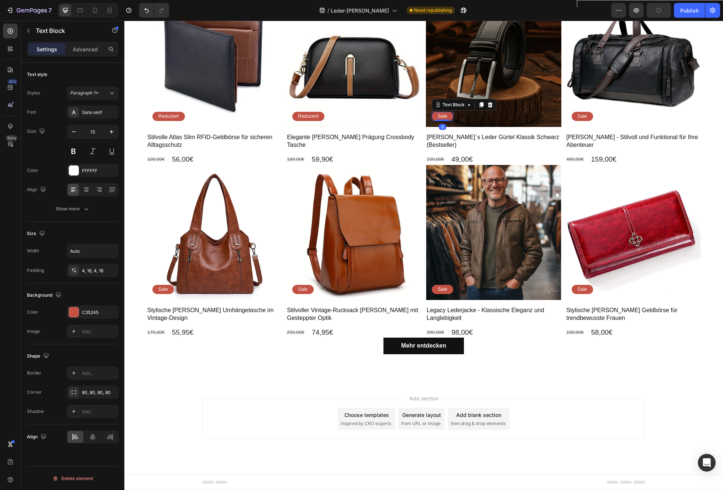
click at [447, 118] on div "Sale" at bounding box center [442, 116] width 21 height 9
click at [447, 116] on div "Sale" at bounding box center [442, 116] width 21 height 9
drag, startPoint x: 447, startPoint y: 116, endPoint x: 432, endPoint y: 116, distance: 14.8
click at [432, 116] on div "Sale" at bounding box center [442, 116] width 21 height 9
click at [585, 116] on p "Sale" at bounding box center [582, 116] width 10 height 6
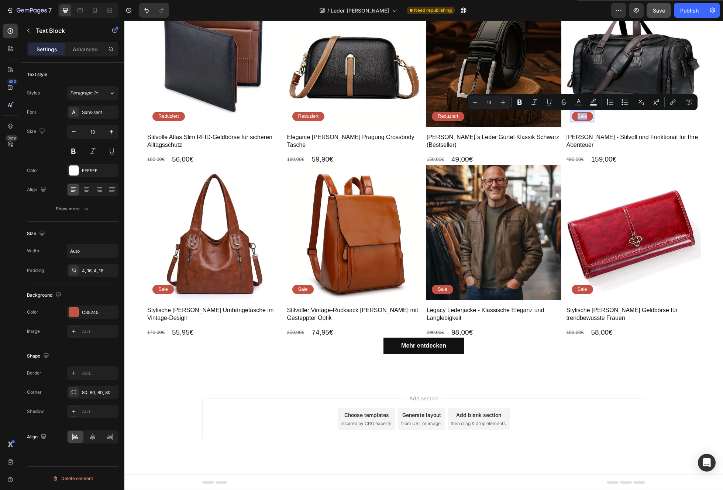
drag, startPoint x: 587, startPoint y: 116, endPoint x: 577, endPoint y: 117, distance: 10.4
click at [577, 117] on div "Sale" at bounding box center [581, 116] width 21 height 9
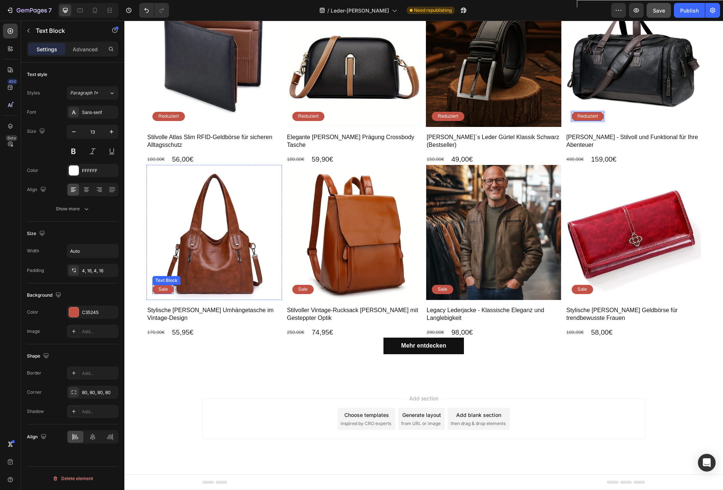
click at [166, 289] on p "Sale" at bounding box center [163, 289] width 10 height 6
drag, startPoint x: 167, startPoint y: 289, endPoint x: 158, endPoint y: 289, distance: 9.6
drag, startPoint x: 168, startPoint y: 289, endPoint x: 159, endPoint y: 290, distance: 8.9
click at [159, 290] on div "Sale" at bounding box center [162, 289] width 21 height 9
click at [304, 290] on p "Sale" at bounding box center [303, 289] width 10 height 6
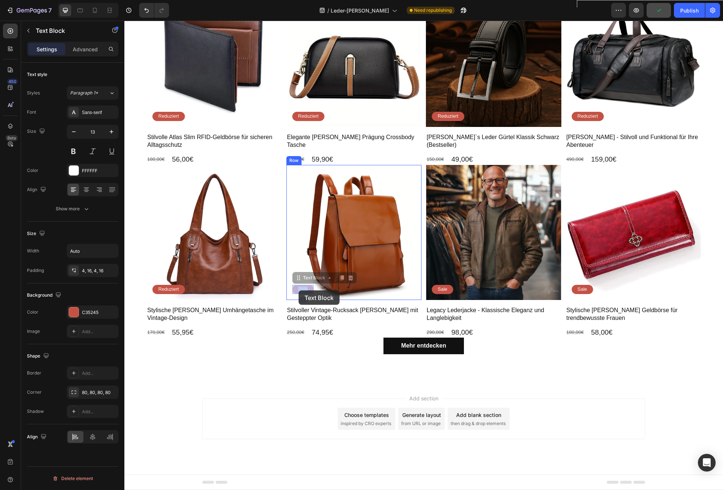
drag, startPoint x: 308, startPoint y: 290, endPoint x: 298, endPoint y: 290, distance: 9.2
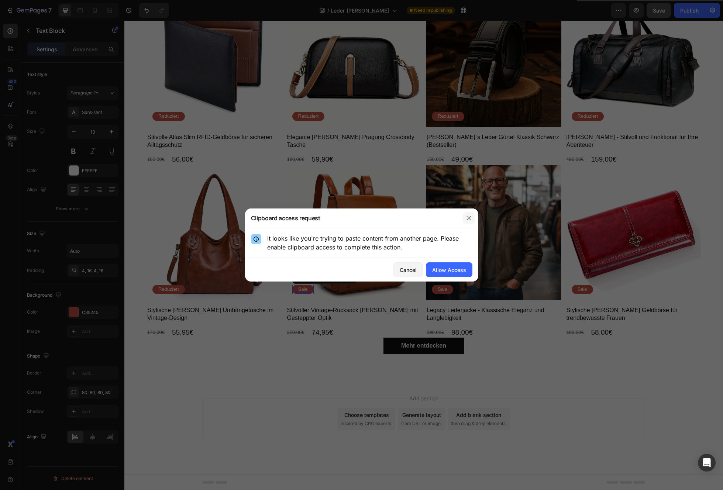
click at [469, 217] on icon "button" at bounding box center [468, 218] width 4 height 4
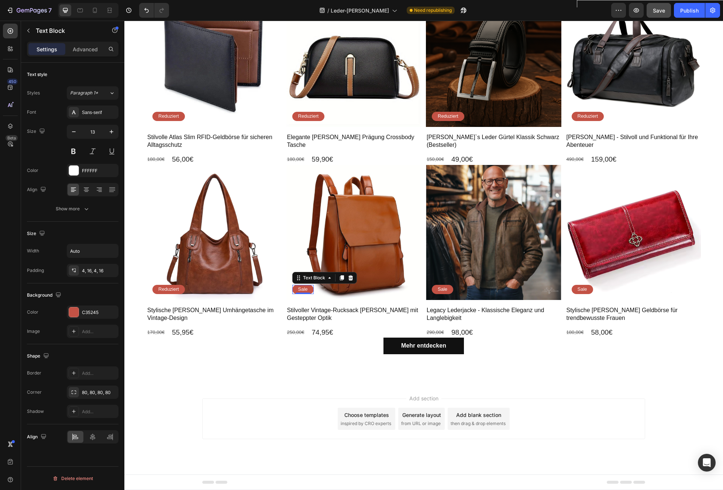
click at [307, 291] on div "Sale" at bounding box center [302, 289] width 21 height 9
drag, startPoint x: 307, startPoint y: 290, endPoint x: 299, endPoint y: 290, distance: 8.1
click at [299, 290] on div "Sale" at bounding box center [302, 289] width 21 height 9
click at [444, 290] on p "Sale" at bounding box center [443, 289] width 10 height 6
click at [446, 290] on p "Sale" at bounding box center [443, 289] width 10 height 6
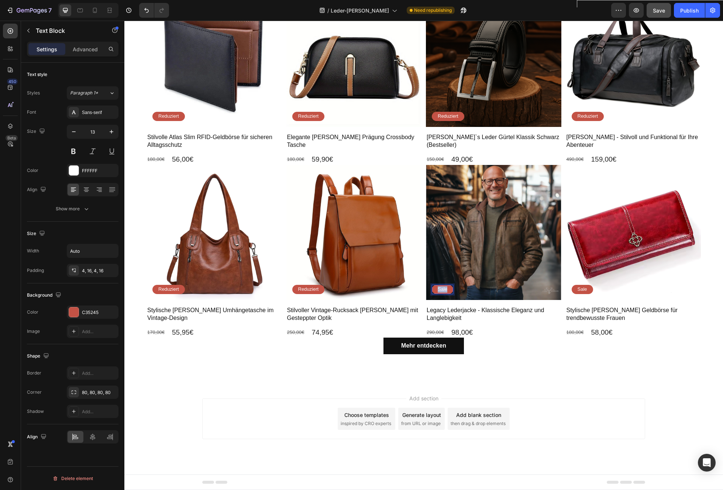
drag, startPoint x: 447, startPoint y: 290, endPoint x: 438, endPoint y: 290, distance: 9.2
click at [438, 290] on p "Sale" at bounding box center [443, 289] width 10 height 6
click at [583, 290] on p "Sale" at bounding box center [582, 289] width 10 height 6
drag, startPoint x: 586, startPoint y: 290, endPoint x: 581, endPoint y: 290, distance: 4.8
click at [586, 290] on p "Sale" at bounding box center [582, 289] width 10 height 6
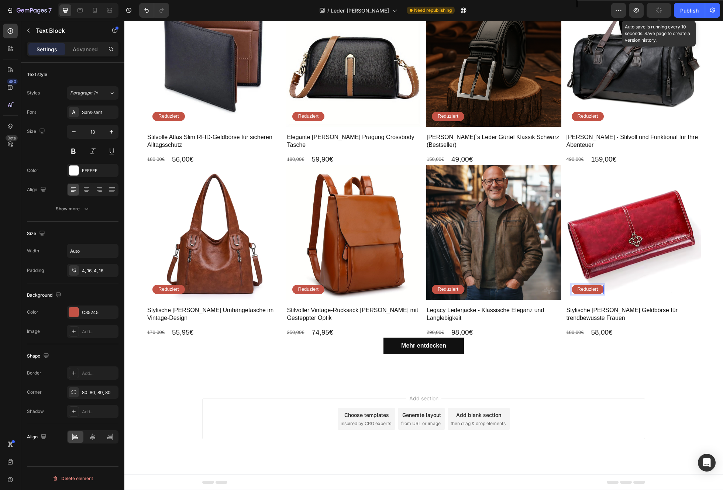
click at [670, 9] on button "button" at bounding box center [658, 10] width 24 height 15
click at [694, 10] on div "Publish" at bounding box center [689, 11] width 18 height 8
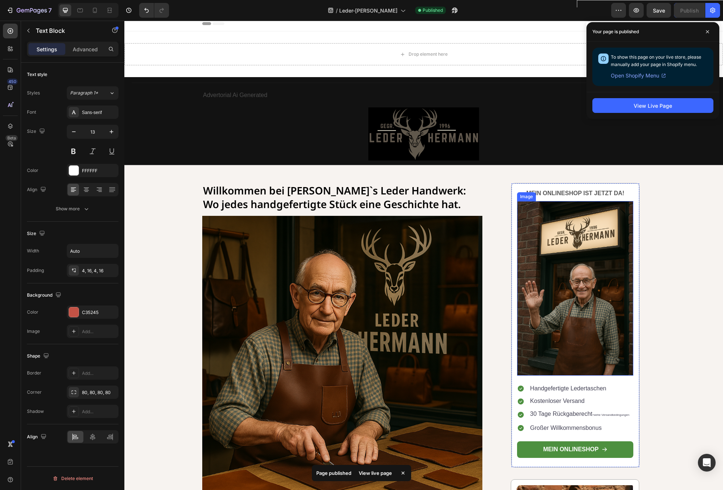
scroll to position [12, 0]
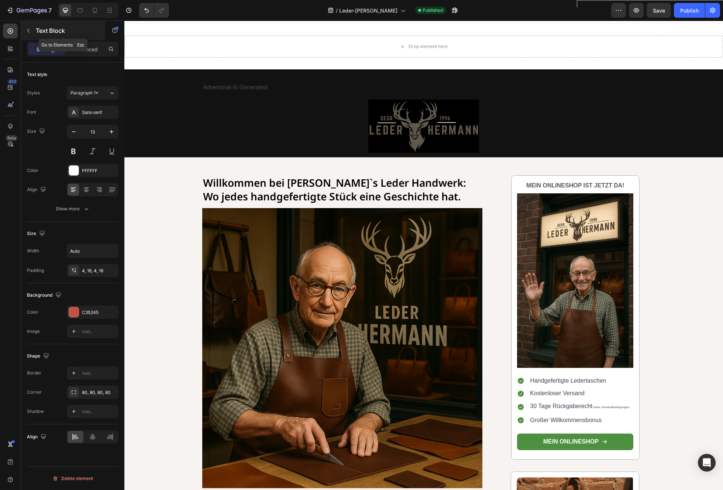
click at [29, 34] on button "button" at bounding box center [29, 31] width 12 height 12
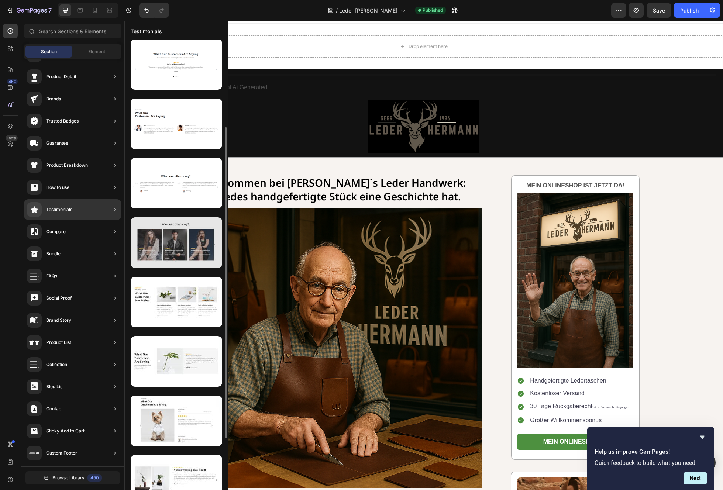
scroll to position [123, 0]
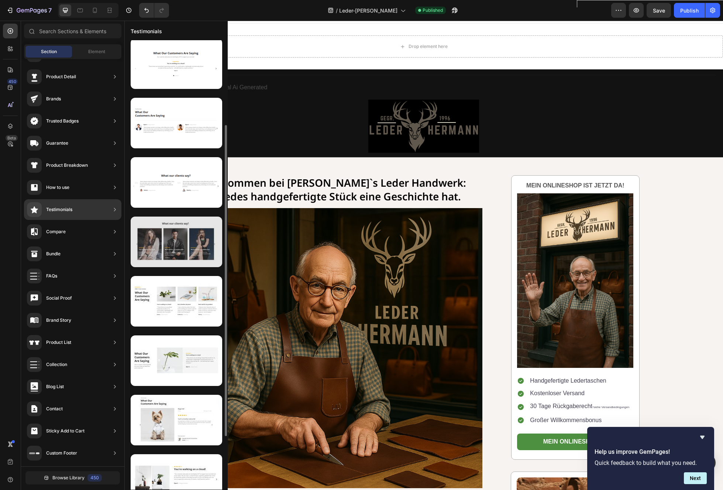
click at [186, 241] on div at bounding box center [176, 242] width 91 height 51
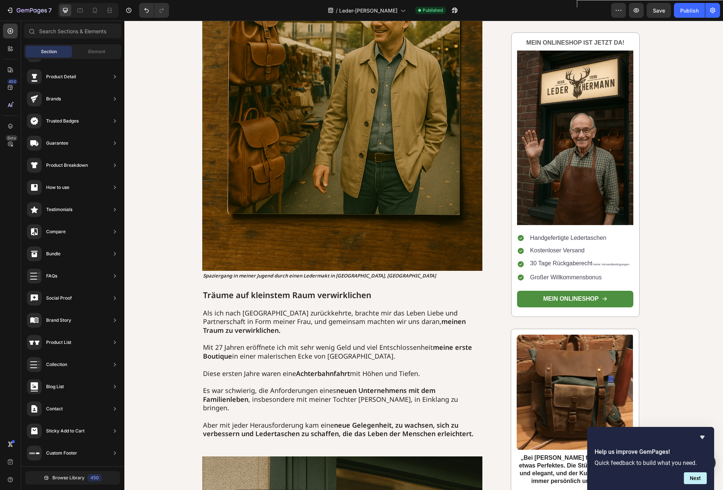
scroll to position [1489, 0]
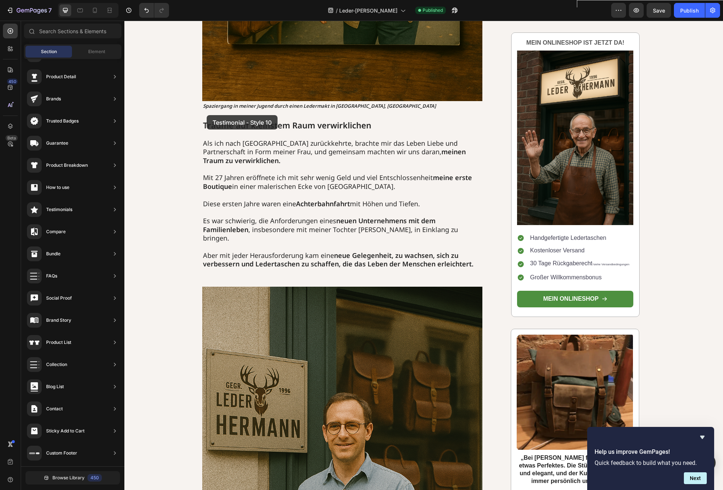
drag, startPoint x: 290, startPoint y: 261, endPoint x: 207, endPoint y: 115, distance: 168.0
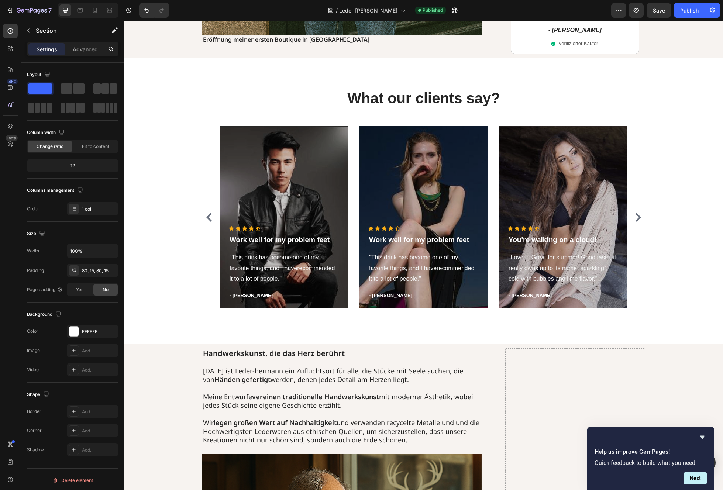
scroll to position [2164, 0]
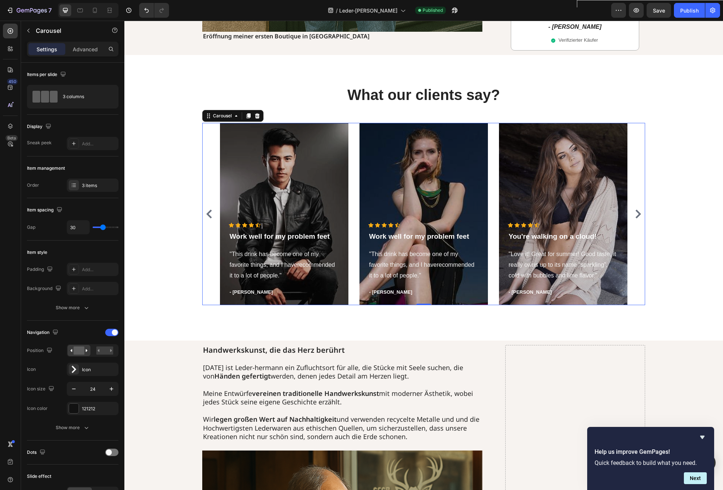
click at [638, 210] on icon "Carousel Next Arrow" at bounding box center [638, 214] width 6 height 9
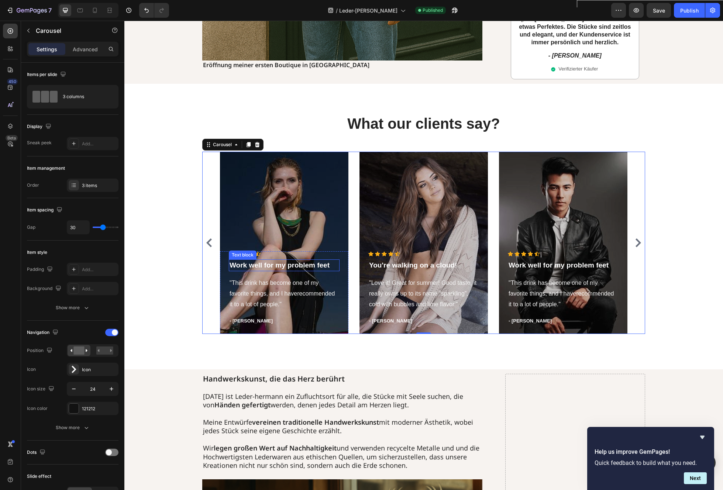
scroll to position [2110, 0]
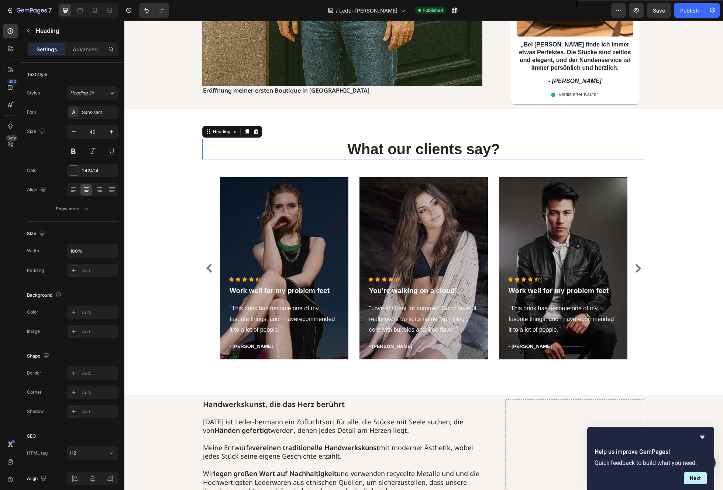
click at [473, 139] on p "What our clients say?" at bounding box center [423, 148] width 441 height 19
click at [477, 139] on p "What our clients say?" at bounding box center [423, 148] width 441 height 19
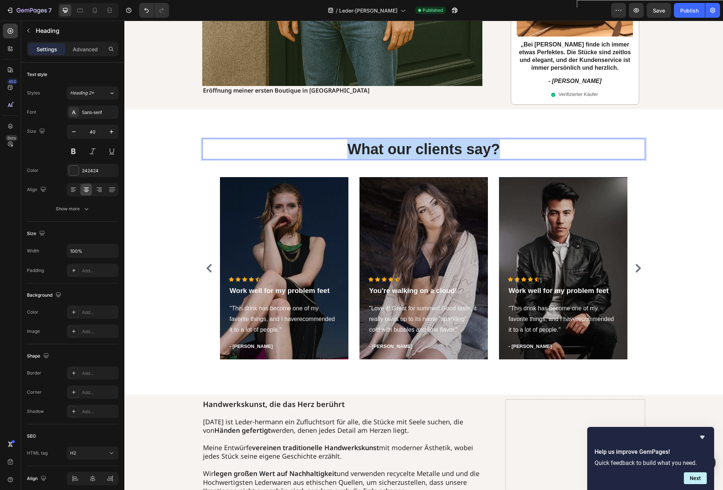
drag, startPoint x: 505, startPoint y: 140, endPoint x: 354, endPoint y: 140, distance: 151.3
click at [354, 140] on p "What our clients say?" at bounding box center [423, 148] width 441 height 19
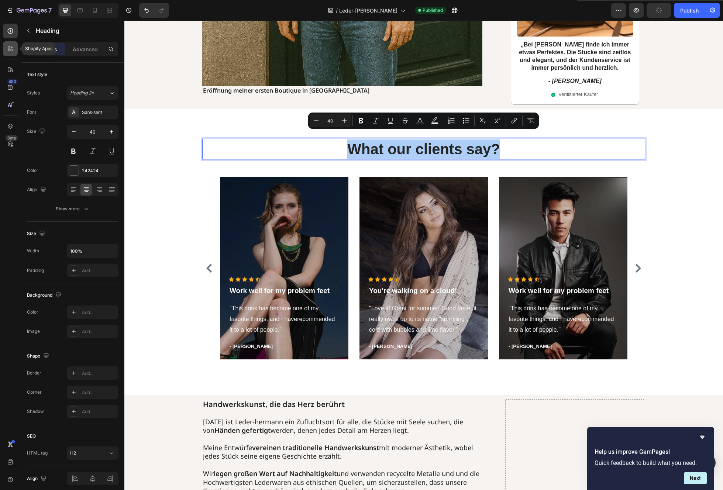
click at [16, 52] on div at bounding box center [10, 48] width 15 height 15
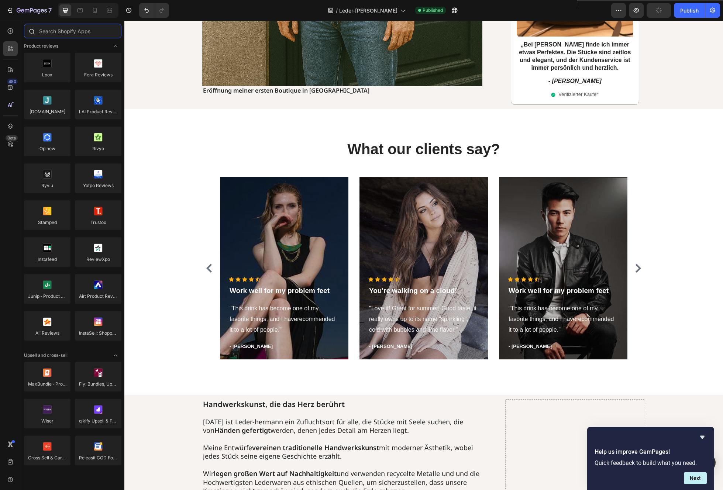
click at [84, 34] on input "text" at bounding box center [72, 31] width 97 height 15
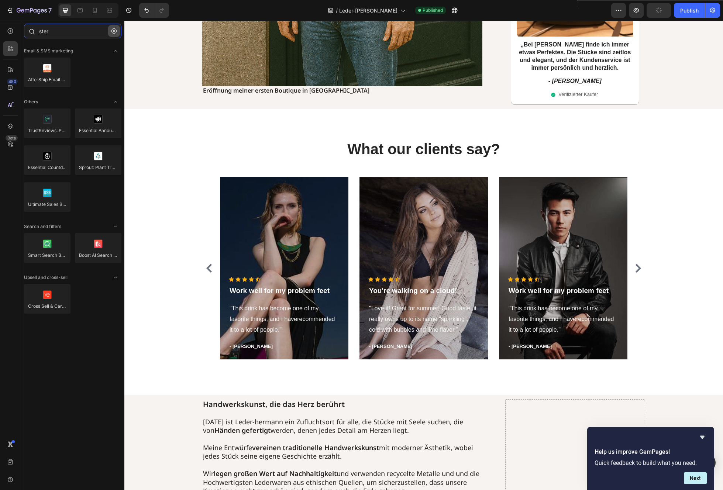
type input "ster"
click at [116, 34] on button "button" at bounding box center [114, 31] width 12 height 12
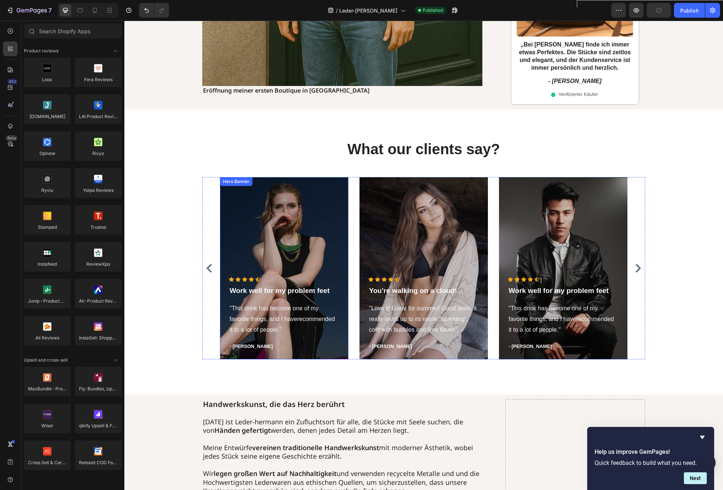
click at [286, 204] on div "Overlay" at bounding box center [284, 268] width 128 height 182
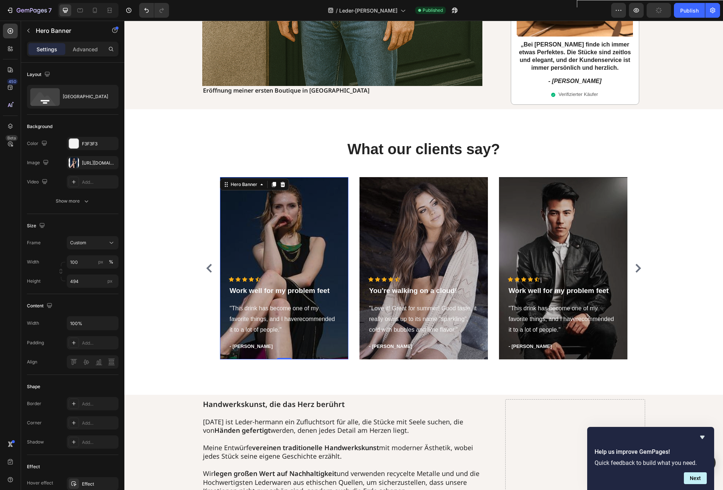
click at [272, 230] on div "Overlay" at bounding box center [284, 268] width 128 height 182
click at [90, 163] on div "[URL][DOMAIN_NAME]" at bounding box center [92, 163] width 21 height 7
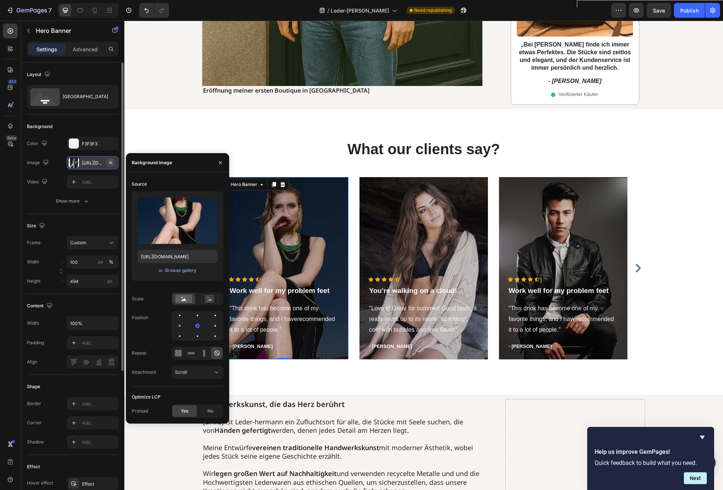
click at [113, 163] on icon "button" at bounding box center [111, 163] width 6 height 6
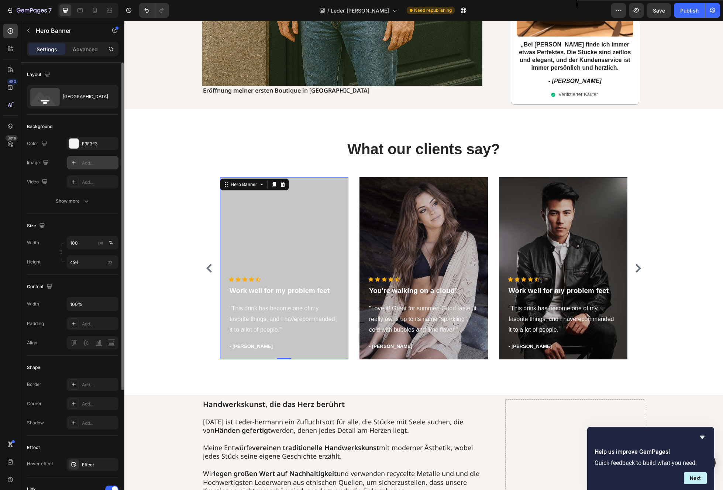
click at [100, 163] on div "Add..." at bounding box center [99, 163] width 35 height 7
type input "[URL][DOMAIN_NAME]"
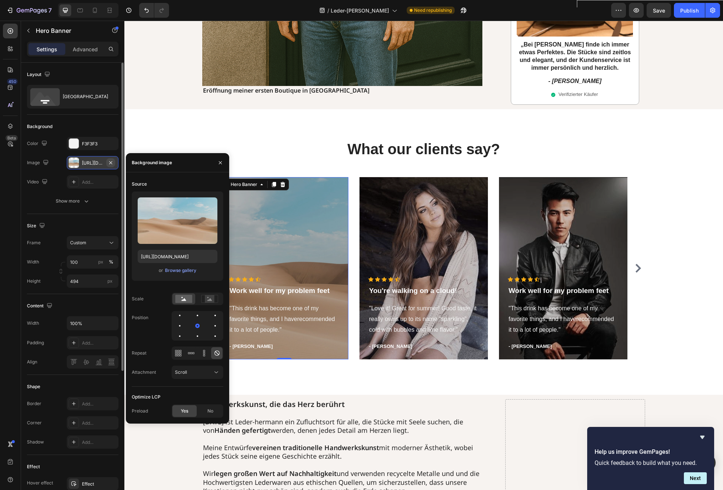
click at [113, 162] on icon "button" at bounding box center [111, 163] width 6 height 6
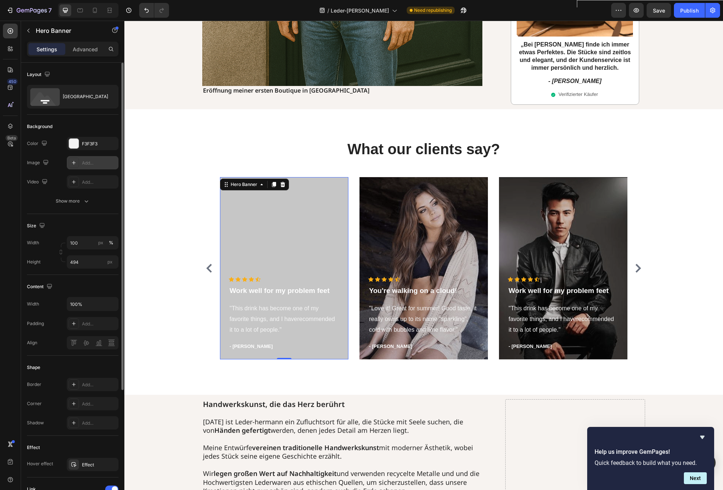
click at [75, 164] on icon at bounding box center [74, 163] width 6 height 6
type input "[URL][DOMAIN_NAME]"
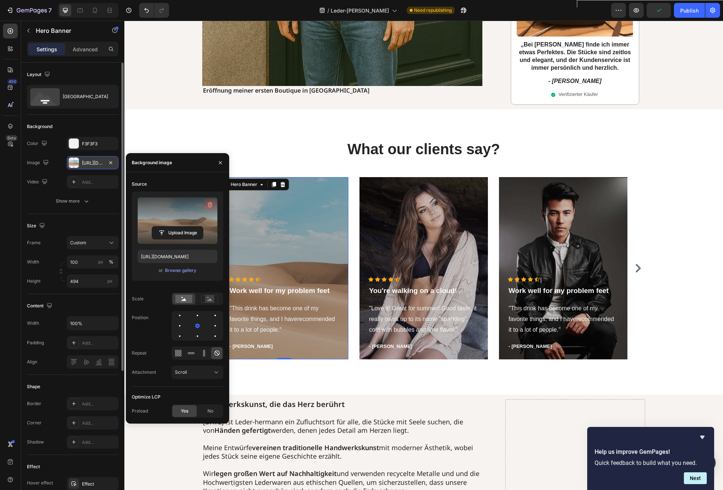
click at [210, 204] on icon "button" at bounding box center [209, 205] width 1 height 2
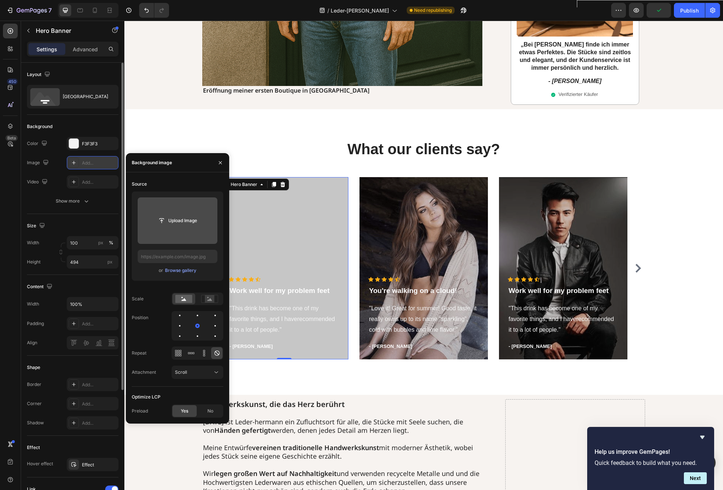
click at [95, 163] on div "Add..." at bounding box center [99, 163] width 35 height 7
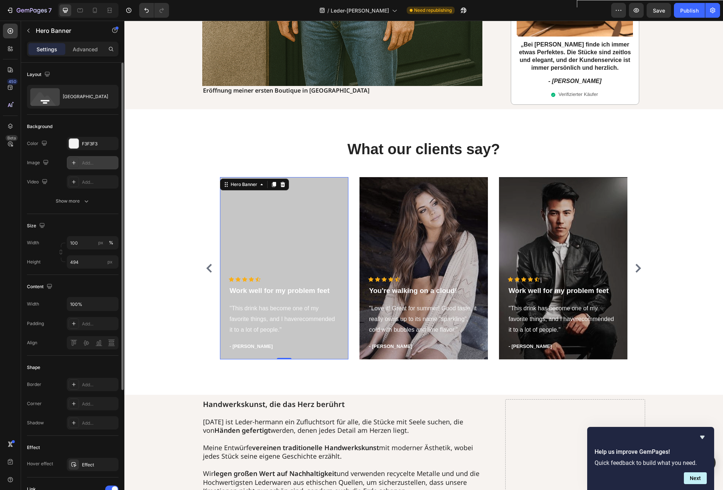
click at [99, 163] on div "Add..." at bounding box center [99, 163] width 35 height 7
type input "[URL][DOMAIN_NAME]"
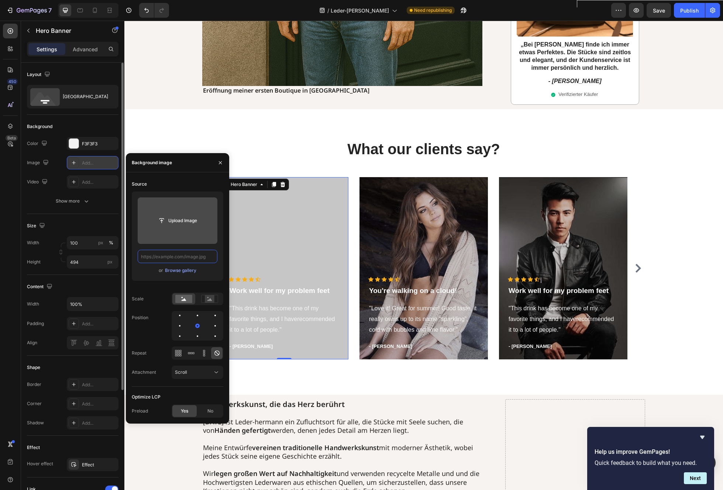
scroll to position [0, 0]
click at [177, 259] on input "text" at bounding box center [178, 256] width 80 height 13
paste input "[URL][DOMAIN_NAME][DATE][DATE]"
type input "[URL][DOMAIN_NAME][DATE][DATE]"
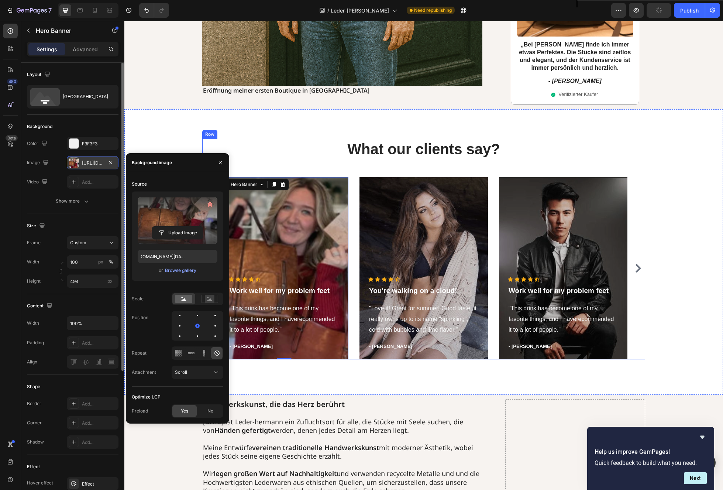
click at [262, 161] on div "What our clients say? Heading Icon Icon Icon Icon Icon Icon List Hoz Work well …" at bounding box center [423, 249] width 443 height 221
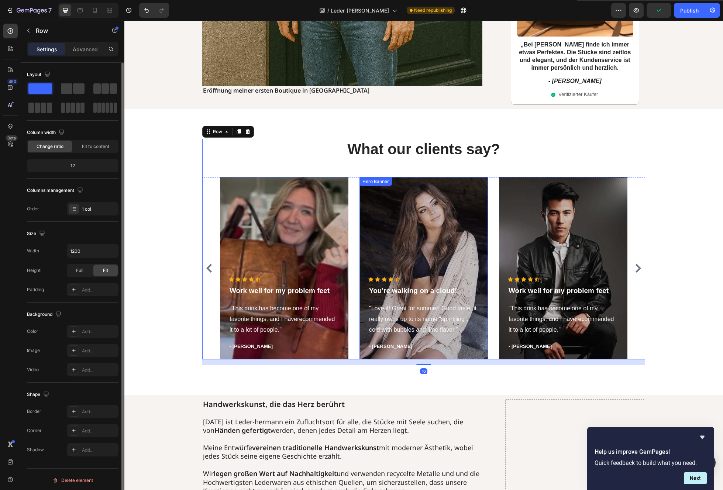
click at [410, 236] on div "Overlay" at bounding box center [423, 268] width 128 height 182
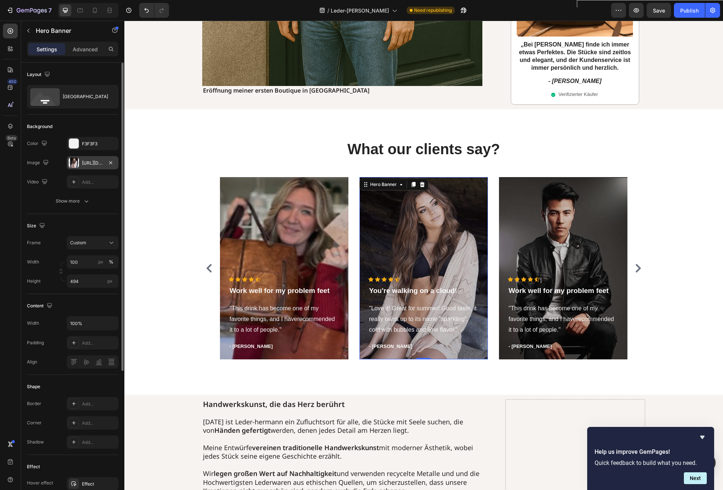
click at [103, 163] on div "[URL][DOMAIN_NAME]" at bounding box center [92, 163] width 21 height 7
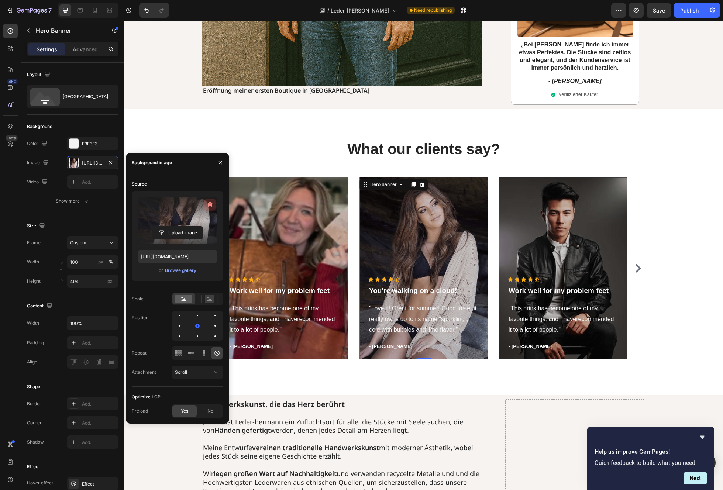
click at [213, 201] on icon "button" at bounding box center [209, 204] width 7 height 7
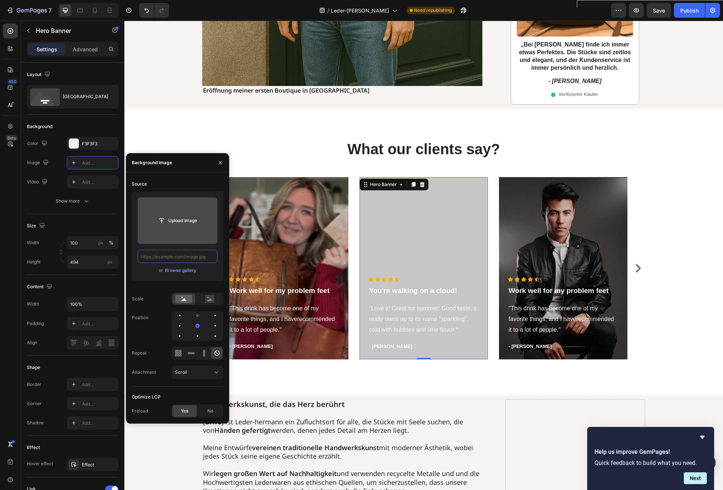
click at [172, 259] on input "text" at bounding box center [178, 256] width 80 height 13
paste input "[URL][DOMAIN_NAME][DATE][DATE]"
type input "[URL][DOMAIN_NAME][DATE][DATE]"
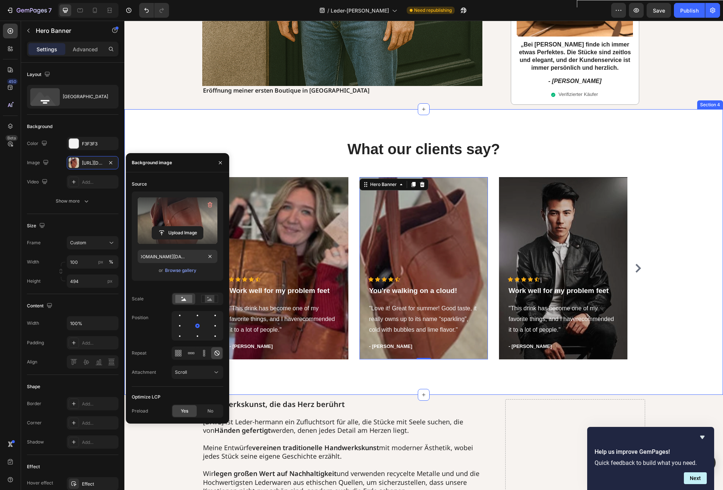
click at [650, 226] on div "What our clients say? Heading Icon Icon Icon Icon Icon Icon List Hoz Work well …" at bounding box center [423, 252] width 587 height 227
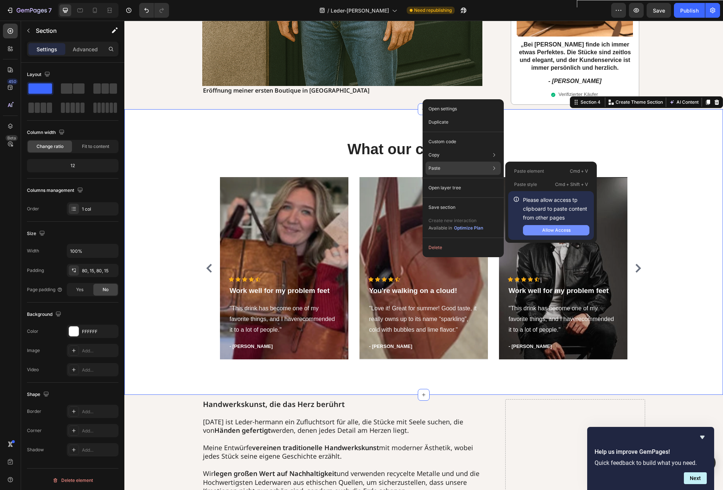
click at [555, 230] on div "Allow Access" at bounding box center [556, 230] width 28 height 7
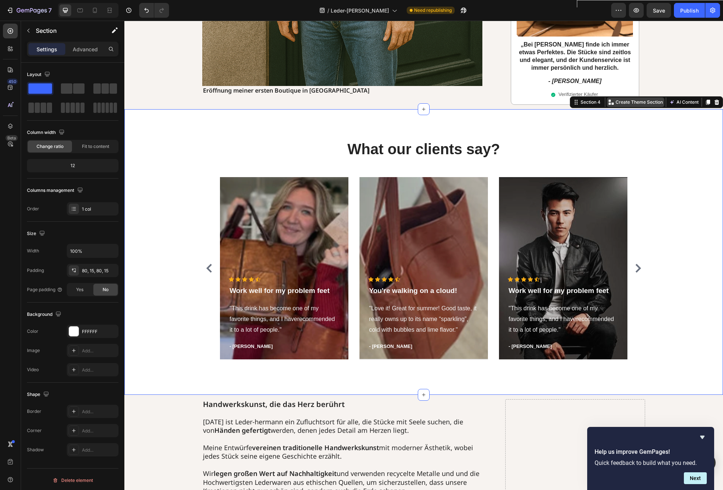
click at [642, 99] on p "Create Theme Section" at bounding box center [638, 102] width 47 height 7
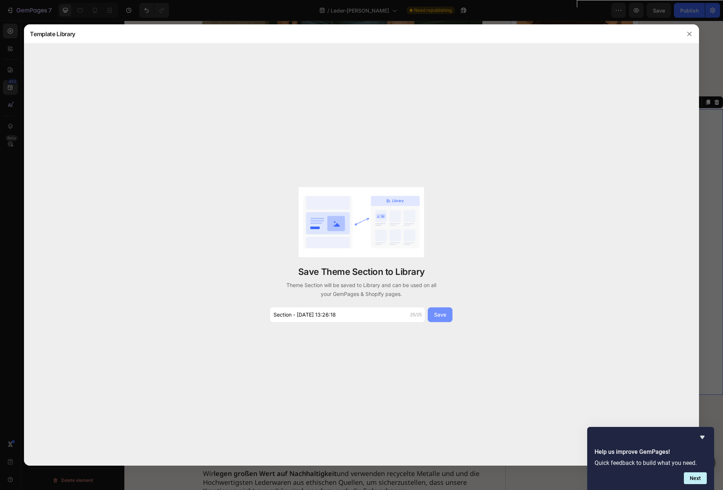
click at [442, 314] on div "Save" at bounding box center [440, 315] width 12 height 8
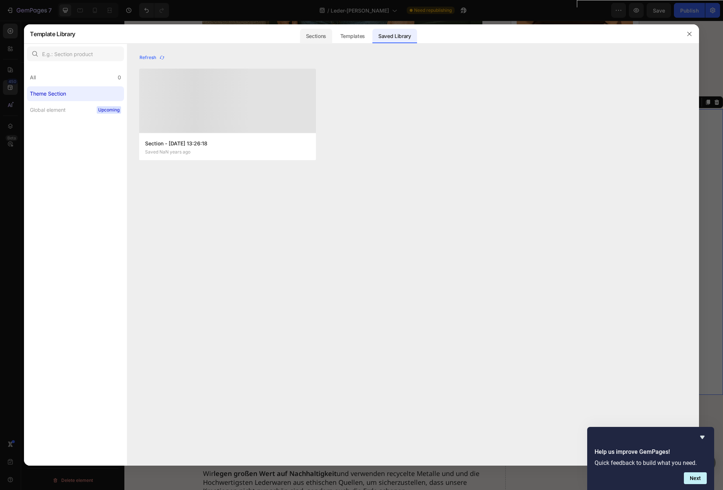
click at [300, 39] on div "Sections" at bounding box center [316, 36] width 32 height 15
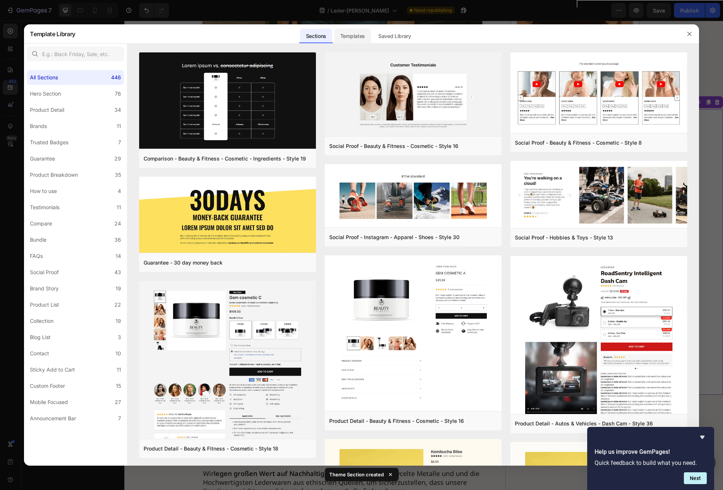
click at [353, 31] on div "Templates" at bounding box center [352, 36] width 37 height 15
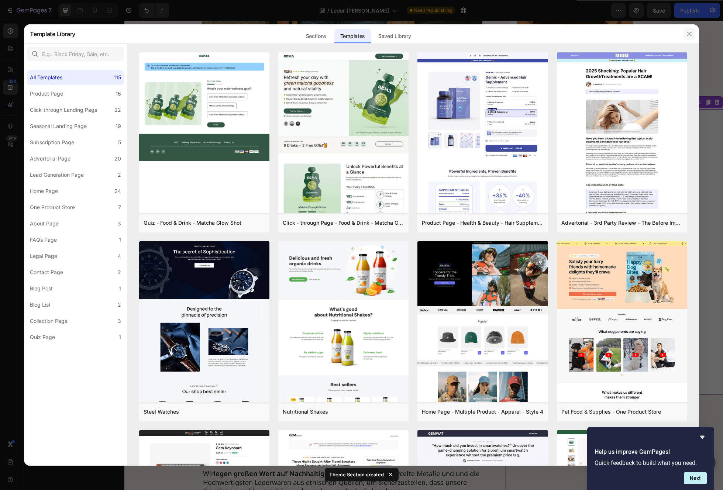
click at [690, 33] on icon "button" at bounding box center [689, 34] width 4 height 4
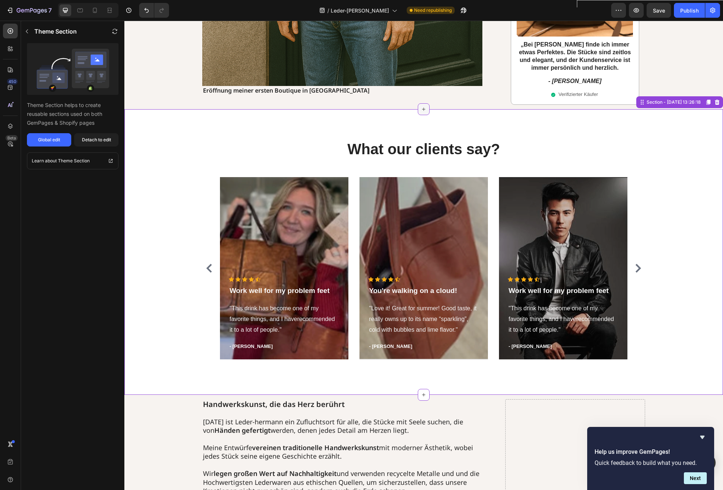
click at [423, 106] on icon at bounding box center [424, 109] width 6 height 6
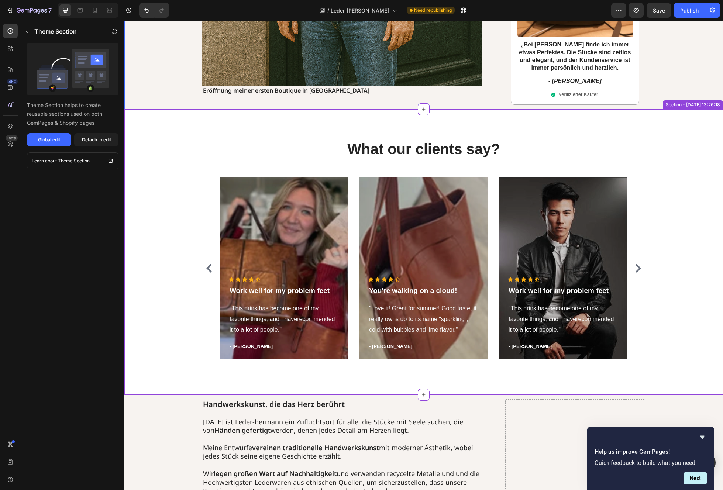
click at [548, 122] on div "What our clients say? Heading Icon Icon Icon Icon Icon Icon List Hoz Work well …" at bounding box center [423, 252] width 598 height 286
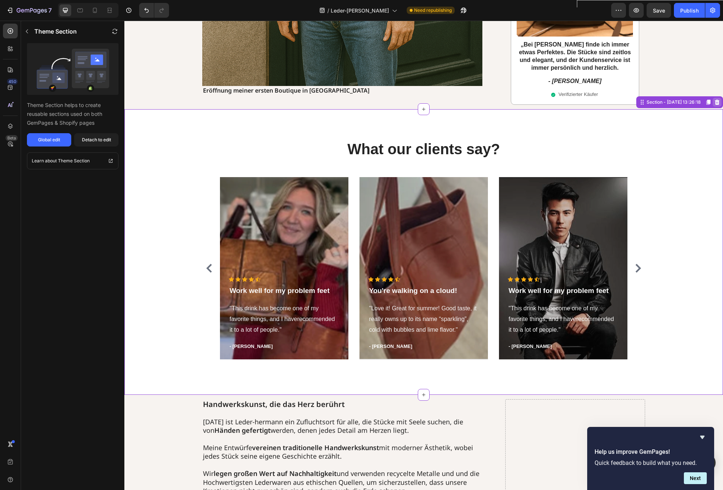
click at [717, 100] on icon at bounding box center [717, 102] width 5 height 5
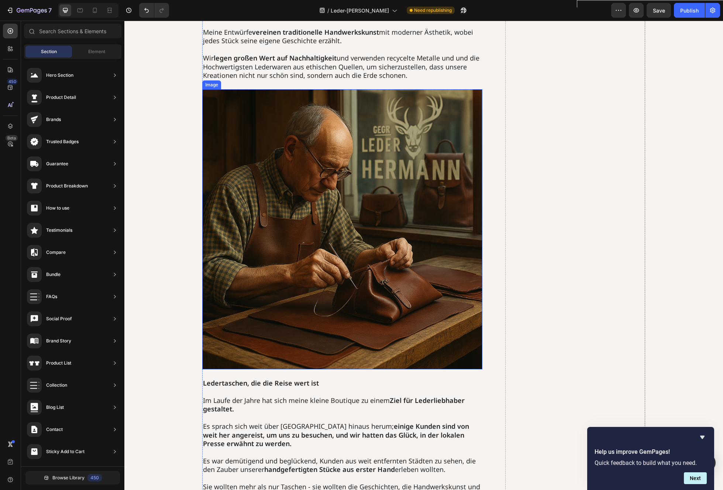
scroll to position [2248, 0]
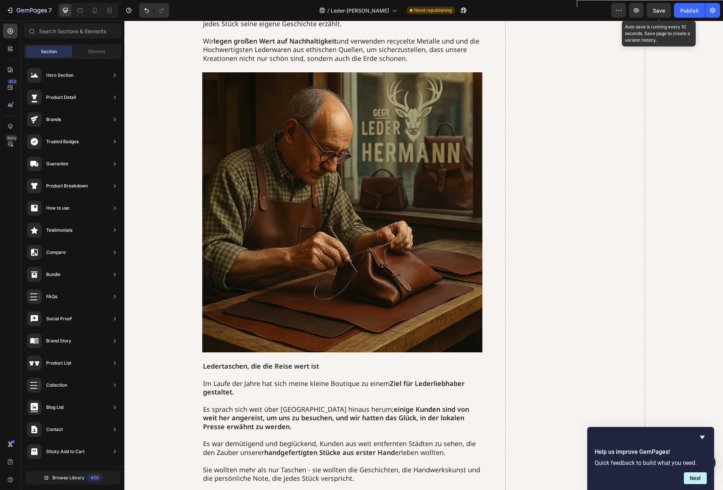
click at [659, 13] on span "Save" at bounding box center [659, 10] width 12 height 6
click at [690, 11] on div "Publish" at bounding box center [689, 11] width 18 height 8
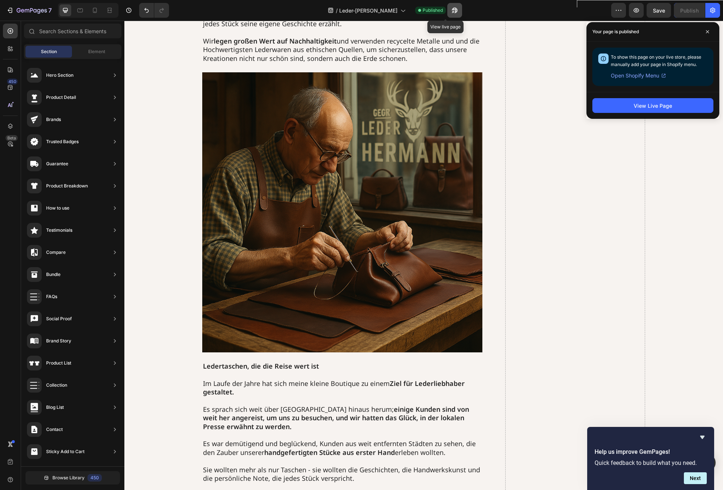
click at [451, 14] on icon "button" at bounding box center [454, 10] width 7 height 7
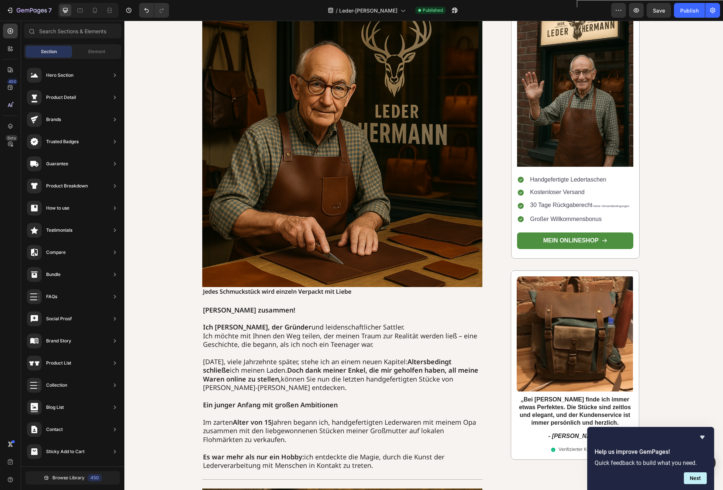
scroll to position [0, 0]
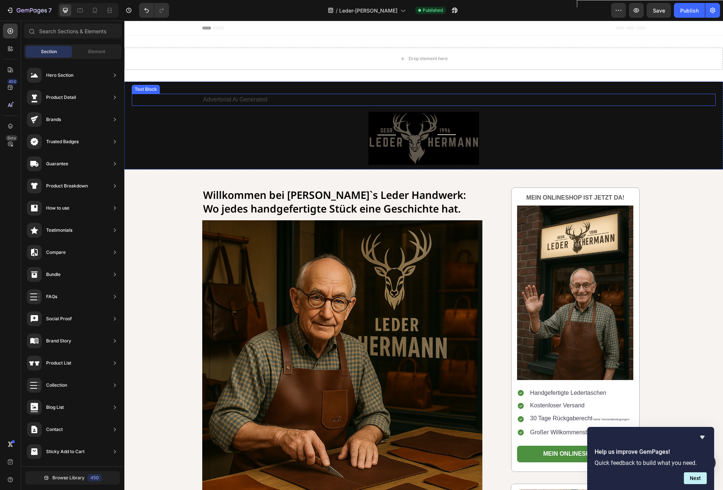
click at [620, 101] on p "Advertorial Ai Generated" at bounding box center [423, 99] width 441 height 11
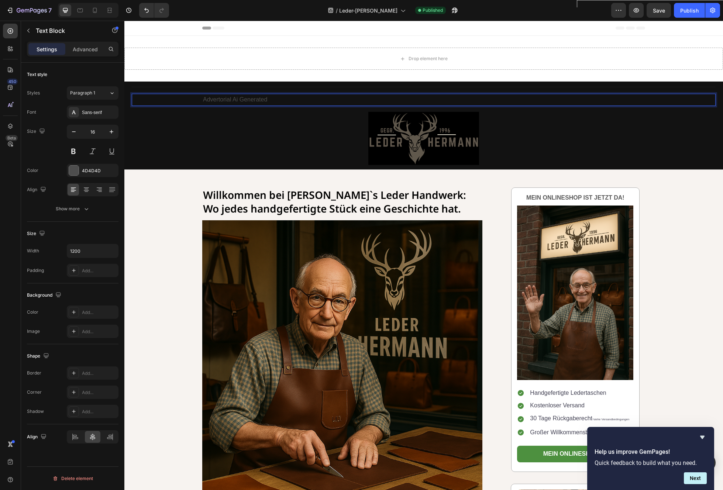
click at [640, 100] on p "Advertorial Ai Generated" at bounding box center [423, 99] width 441 height 11
drag, startPoint x: 642, startPoint y: 100, endPoint x: 578, endPoint y: 100, distance: 64.6
click at [578, 100] on p "Advertorial Ai Generated" at bounding box center [423, 99] width 441 height 11
copy p "Advertorial Ai Generated"
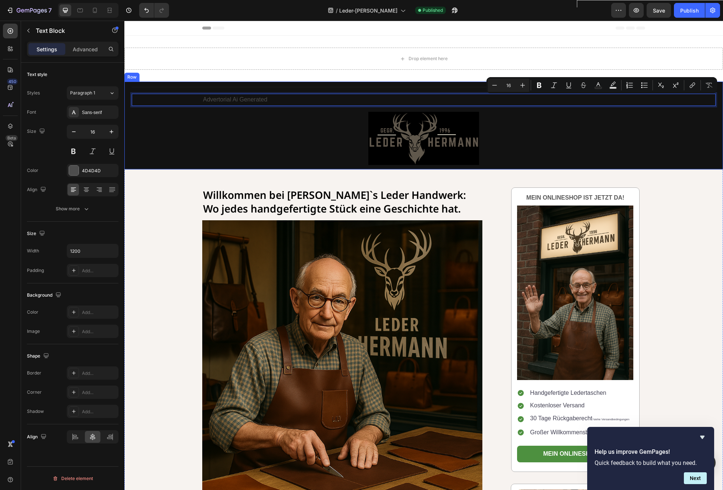
click at [699, 115] on div at bounding box center [424, 138] width 584 height 53
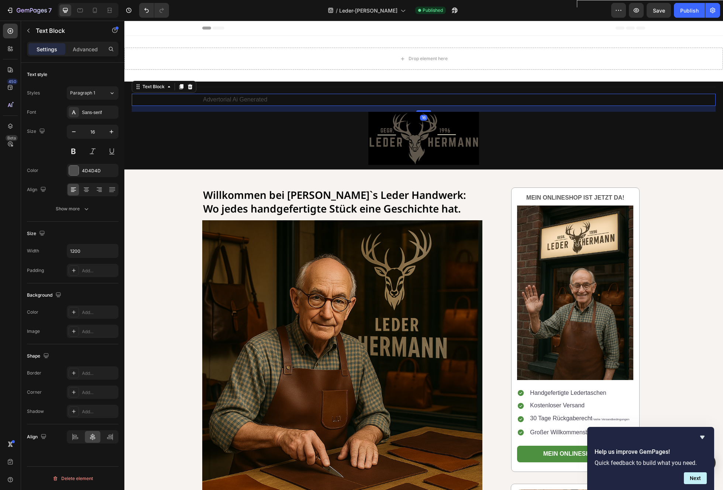
click at [699, 100] on div "Advertorial Ai Generated" at bounding box center [424, 100] width 584 height 12
click at [191, 87] on icon at bounding box center [190, 86] width 5 height 5
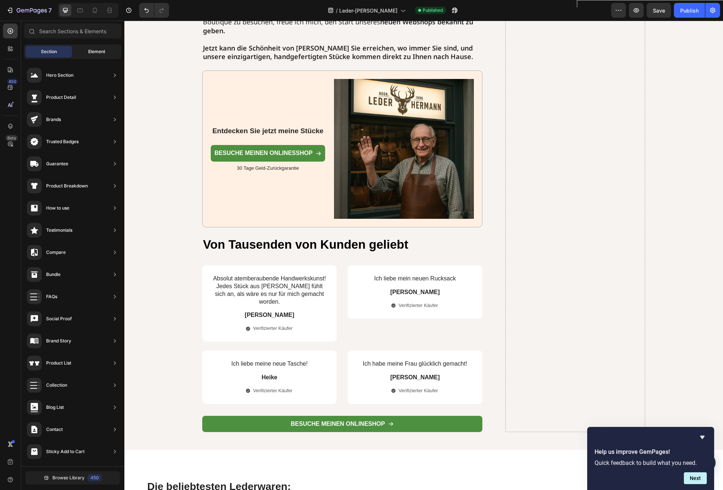
click at [92, 52] on span "Element" at bounding box center [96, 51] width 17 height 7
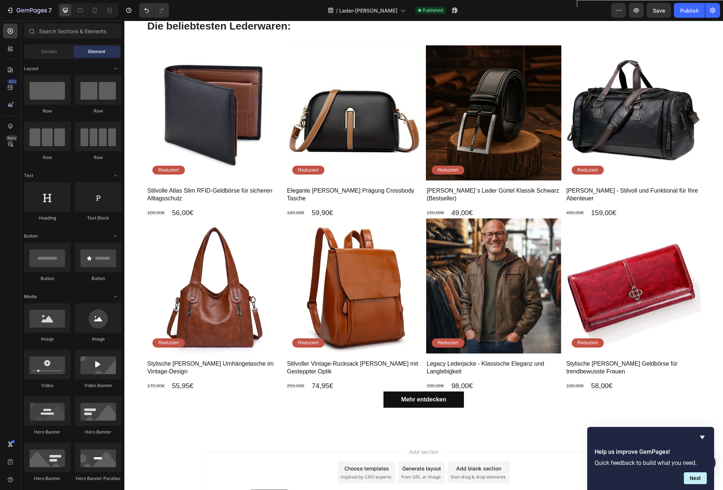
scroll to position [3760, 0]
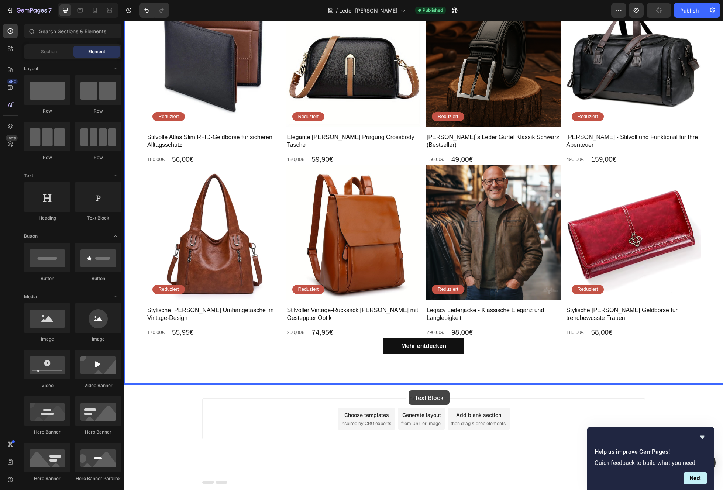
drag, startPoint x: 228, startPoint y: 223, endPoint x: 410, endPoint y: 389, distance: 246.0
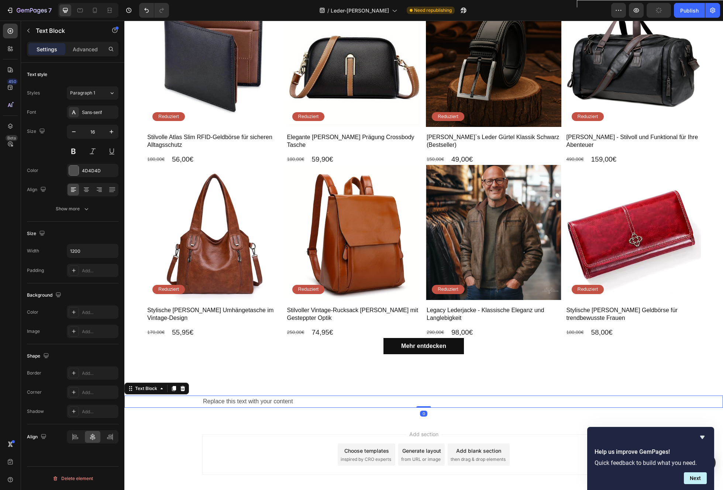
click at [289, 400] on div "Replace this text with your content" at bounding box center [423, 401] width 443 height 12
drag, startPoint x: 309, startPoint y: 401, endPoint x: 196, endPoint y: 401, distance: 113.3
click at [196, 401] on div "Replace this text with your content" at bounding box center [423, 401] width 598 height 12
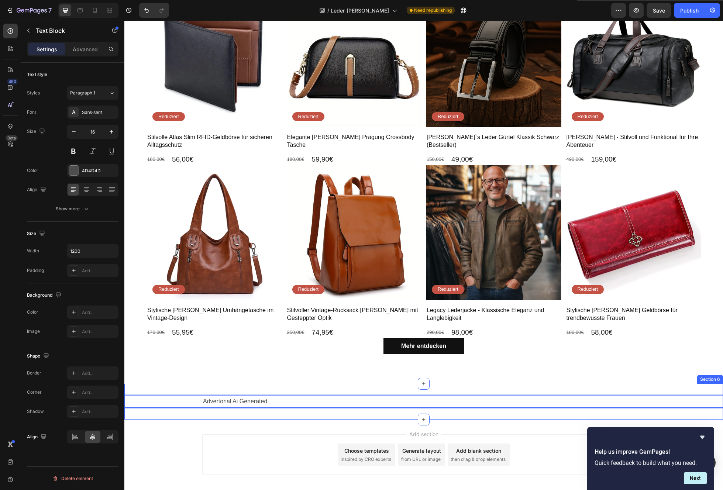
drag, startPoint x: 274, startPoint y: 402, endPoint x: 181, endPoint y: 394, distance: 93.0
click at [181, 394] on div "Advertorial Ai Generated Text Block 0 Section 6" at bounding box center [423, 402] width 598 height 36
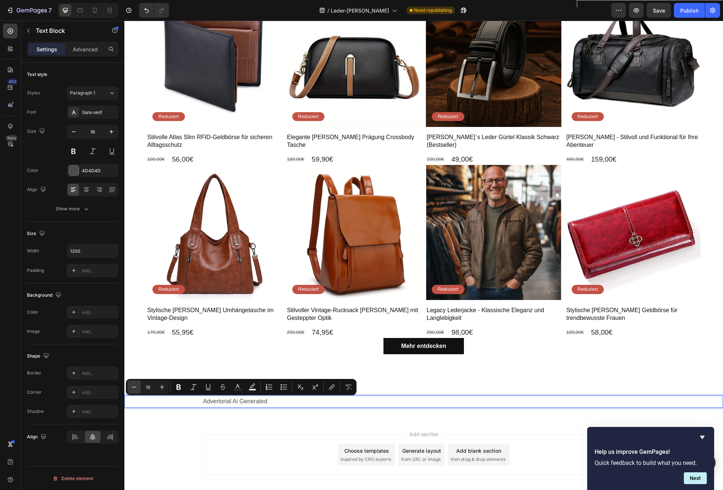
click at [138, 388] on button "Minus" at bounding box center [133, 386] width 13 height 13
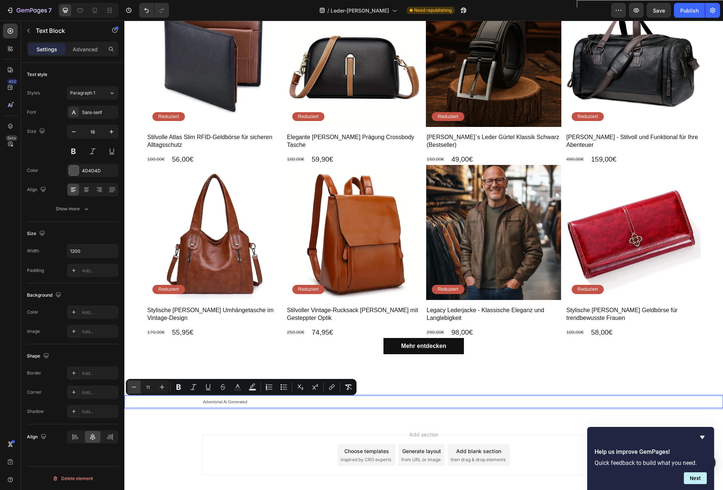
click at [138, 388] on button "Minus" at bounding box center [133, 386] width 13 height 13
click at [162, 388] on icon "Editor contextual toolbar" at bounding box center [162, 387] width 5 height 5
type input "9"
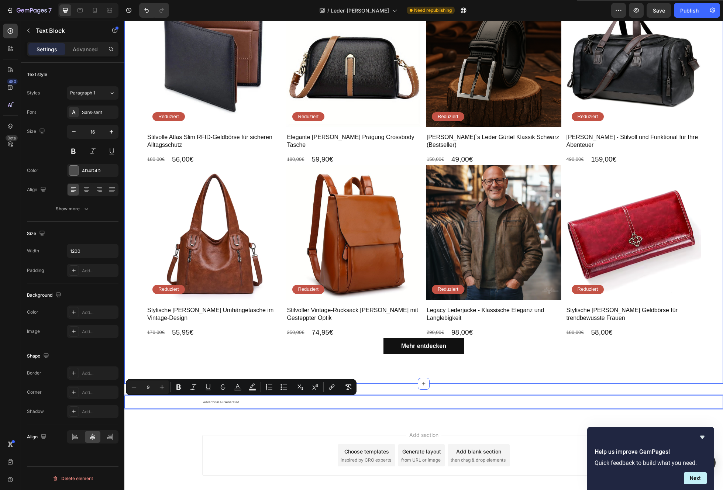
click at [670, 366] on div "Die beliebtesten Lederwaren: Heading Product Images Reduziert Text Block Row St…" at bounding box center [423, 160] width 598 height 448
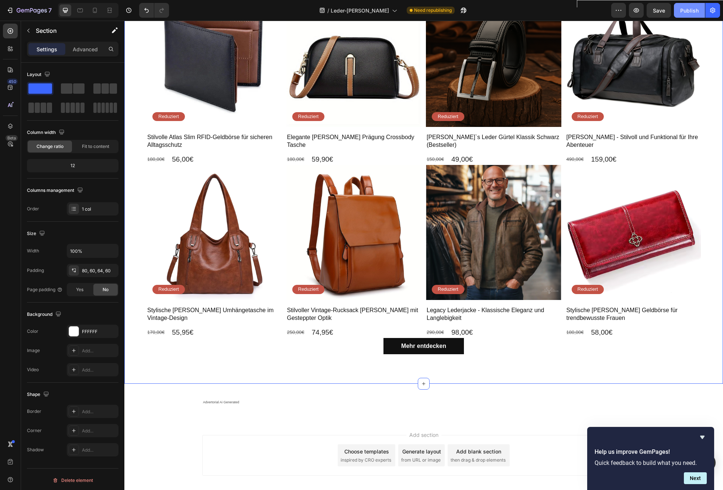
click at [689, 11] on div "Publish" at bounding box center [689, 11] width 18 height 8
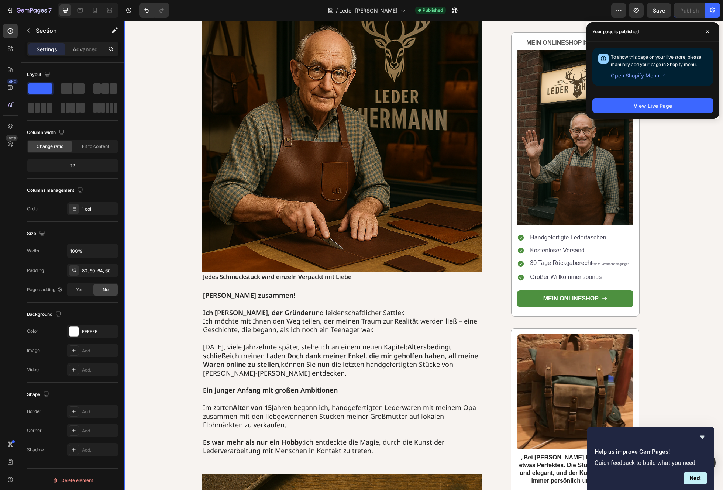
scroll to position [0, 0]
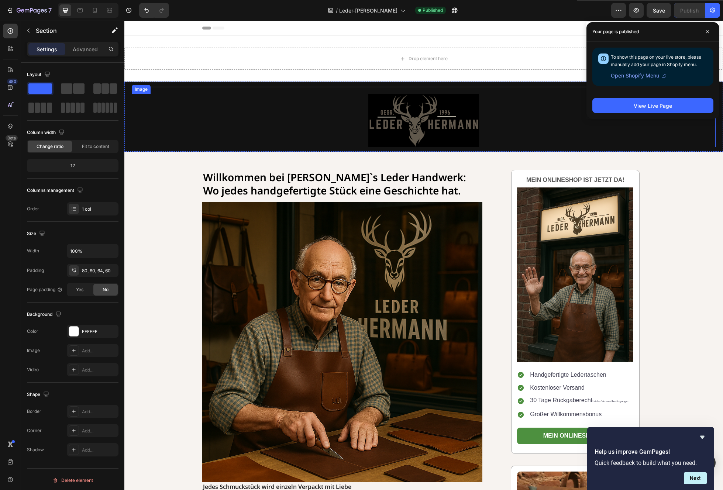
click at [525, 121] on div at bounding box center [424, 120] width 584 height 53
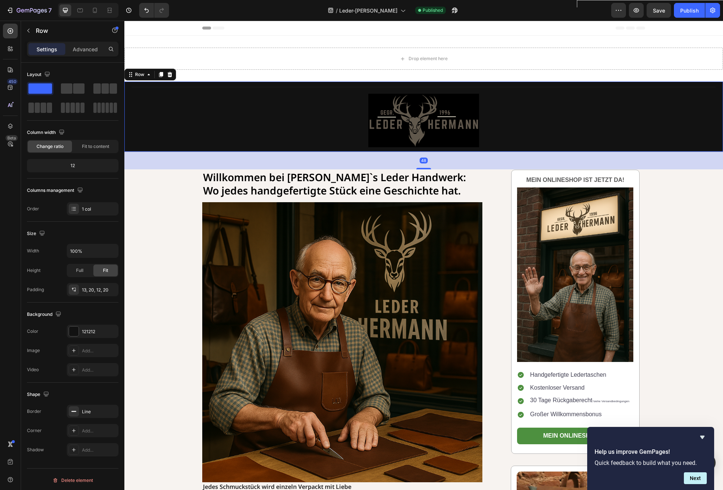
click at [546, 89] on div "Text Block Image" at bounding box center [424, 116] width 584 height 61
click at [451, 13] on icon "button" at bounding box center [454, 10] width 7 height 7
